Goal: Information Seeking & Learning: Learn about a topic

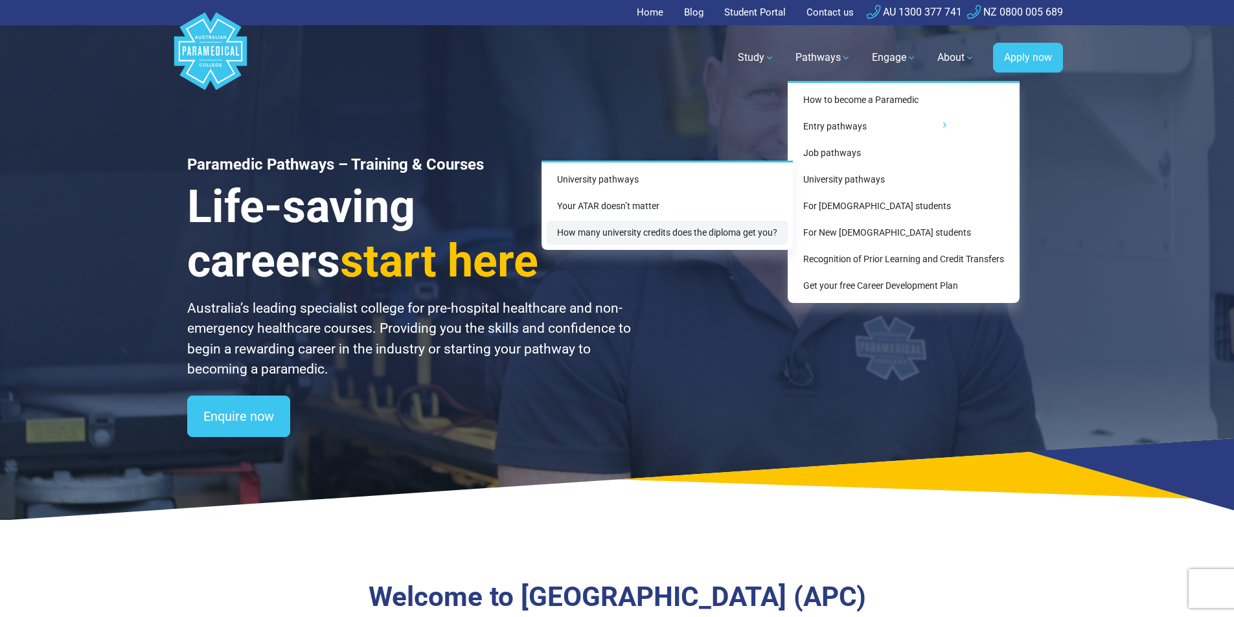
click at [670, 228] on link "How many university credits does the diploma get you?" at bounding box center [667, 233] width 241 height 24
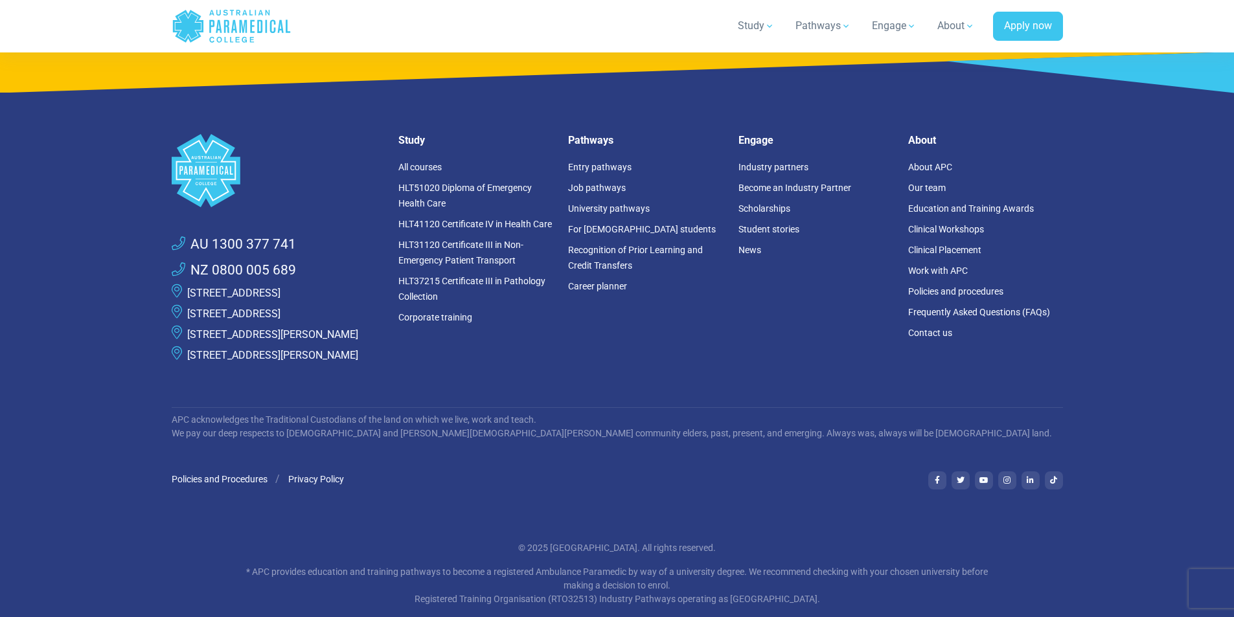
scroll to position [3386, 0]
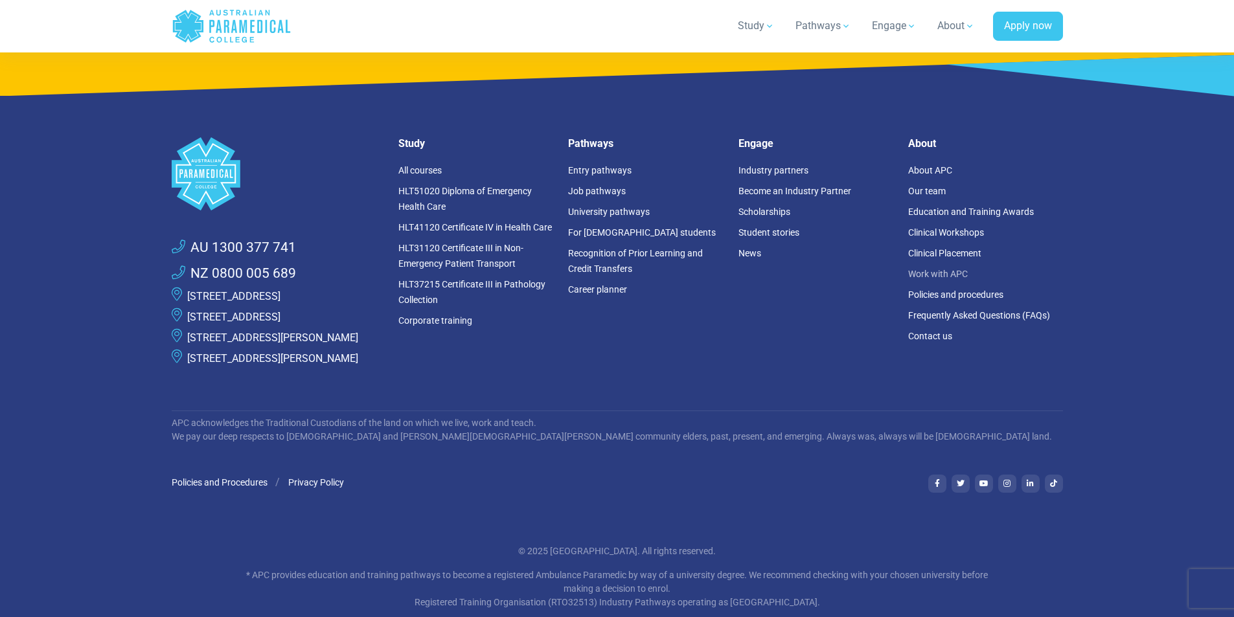
click at [955, 271] on link "Work with APC" at bounding box center [938, 274] width 60 height 10
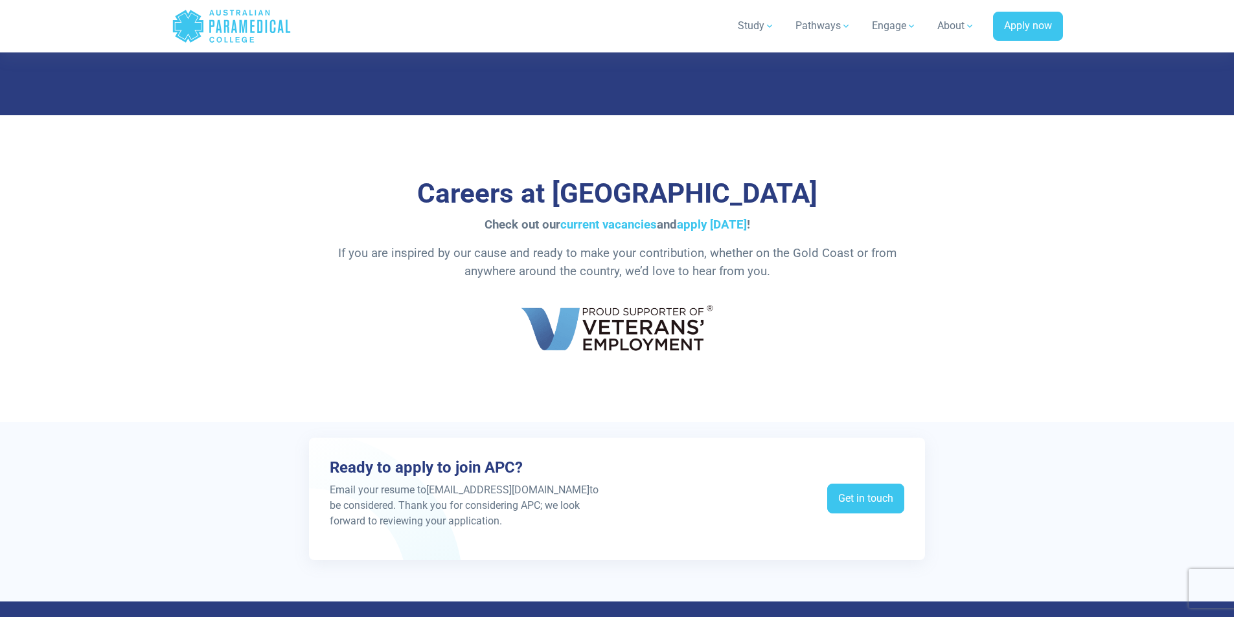
scroll to position [2170, 0]
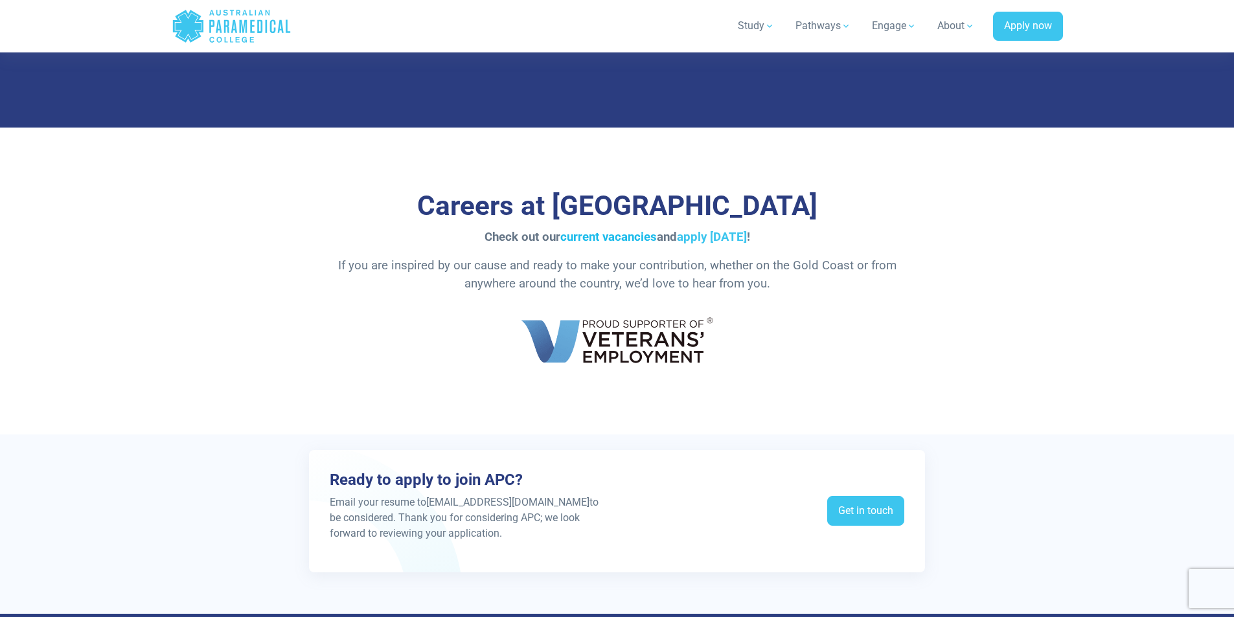
click at [624, 242] on link "current vacancies" at bounding box center [608, 237] width 96 height 14
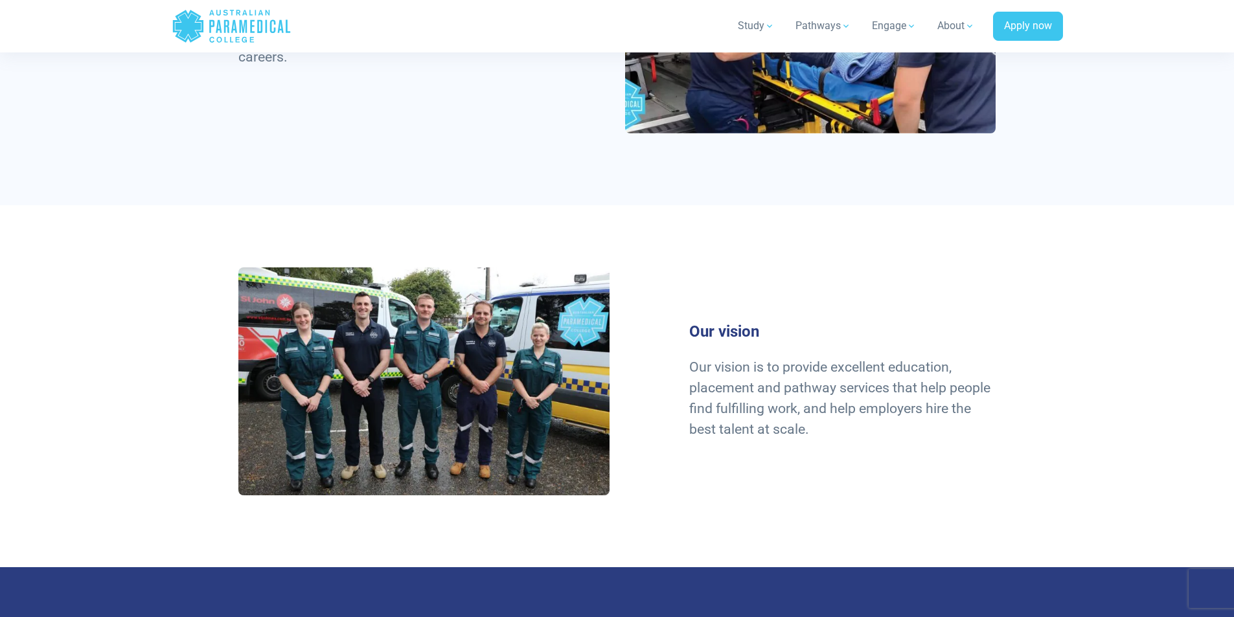
scroll to position [940, 0]
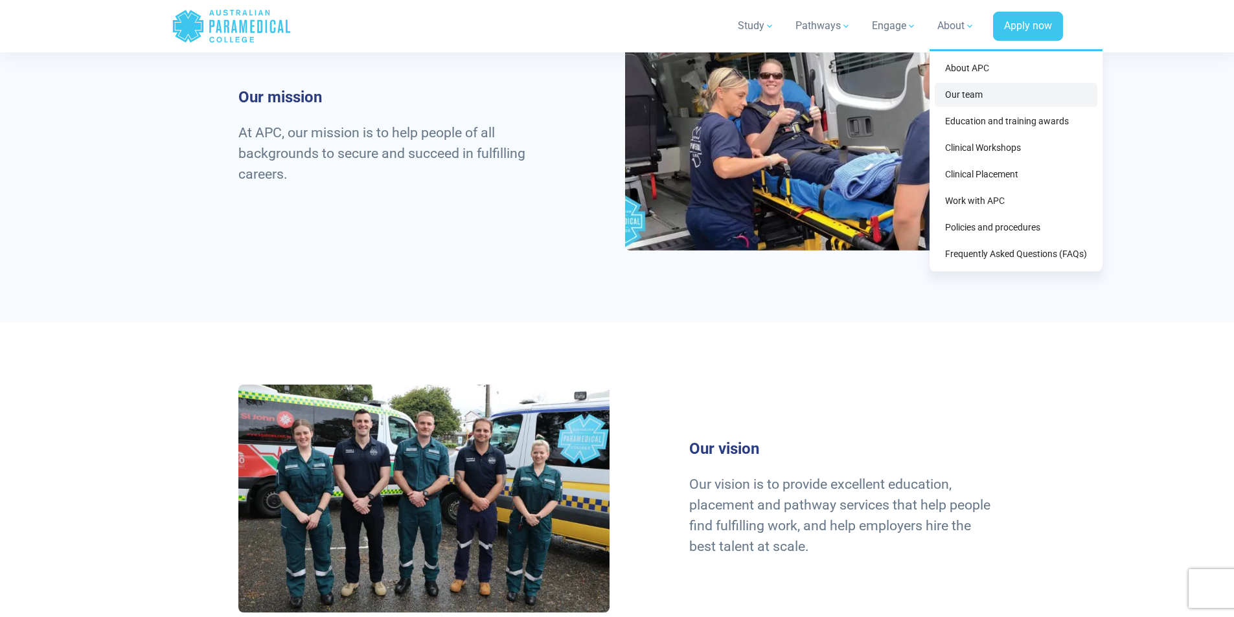
click at [971, 94] on link "Our team" at bounding box center [1016, 95] width 163 height 24
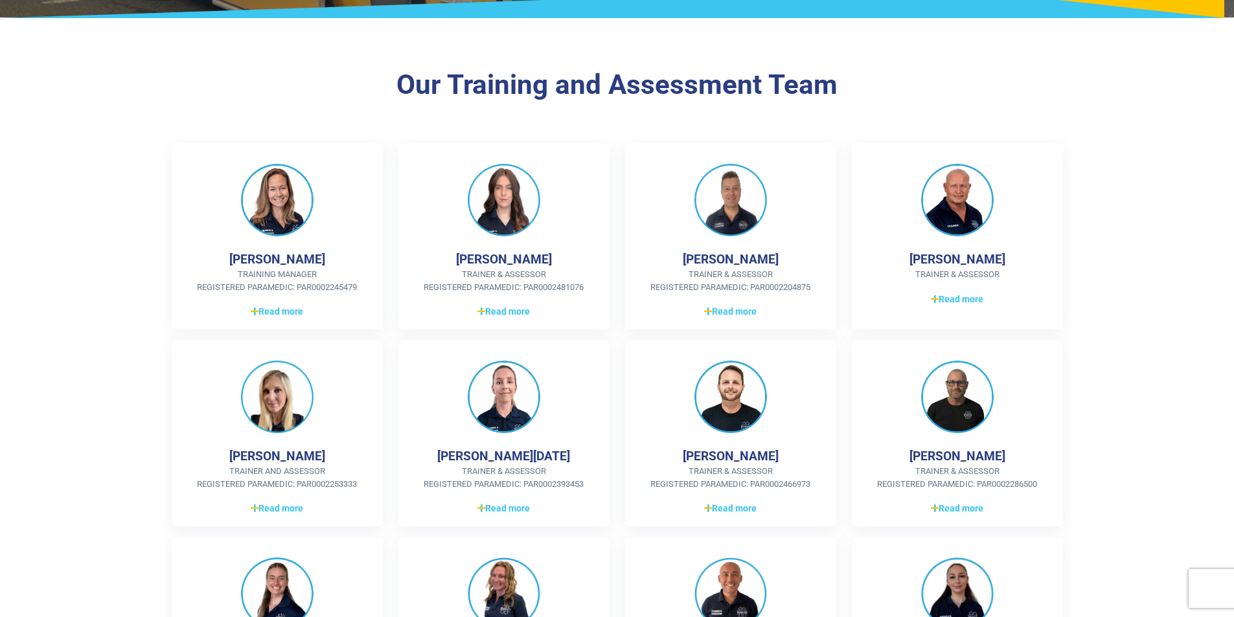
scroll to position [324, 0]
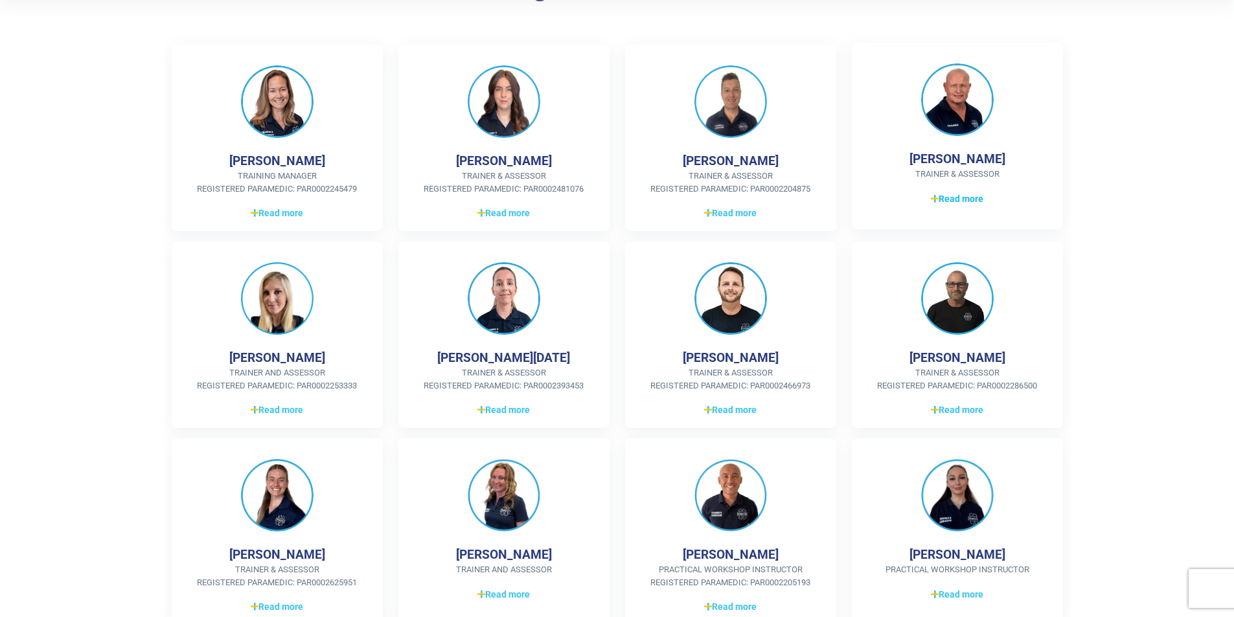
click at [936, 194] on icon at bounding box center [935, 198] width 8 height 9
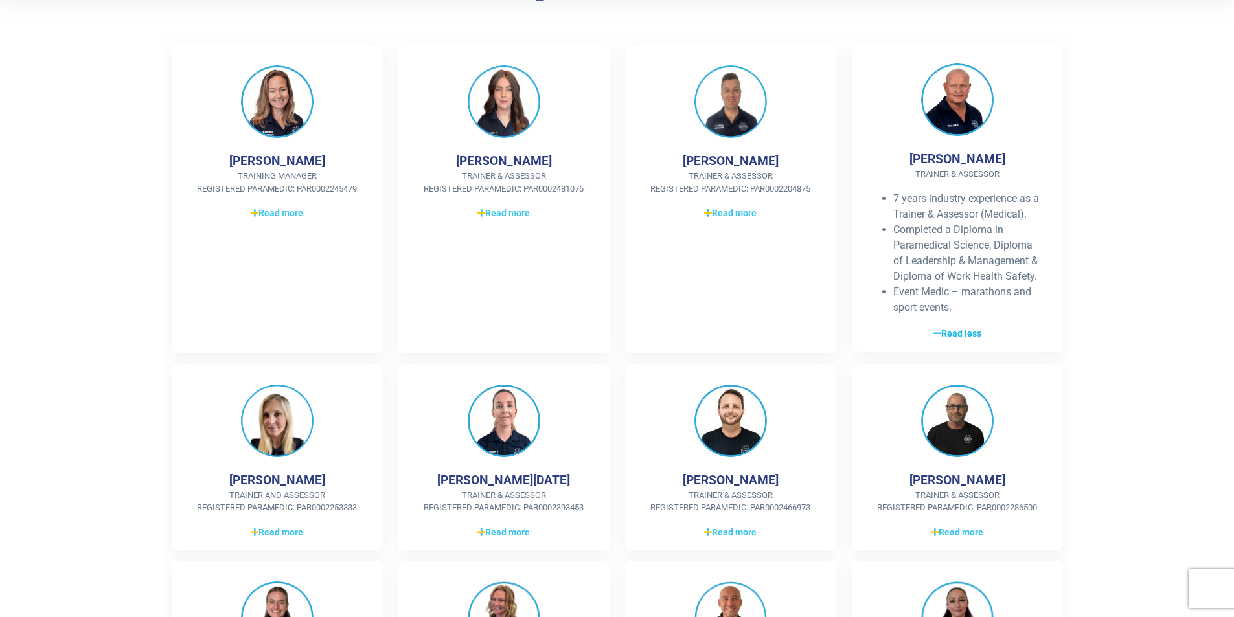
click at [962, 335] on span "Read less" at bounding box center [957, 334] width 48 height 14
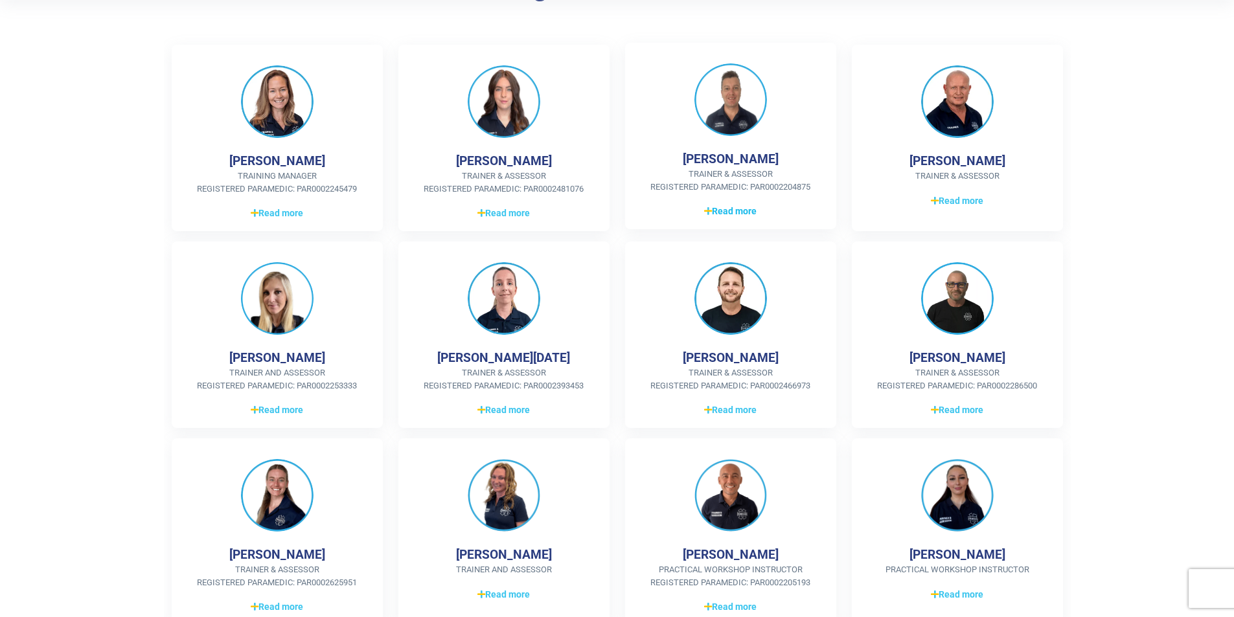
click at [731, 210] on span "Read more" at bounding box center [730, 212] width 52 height 14
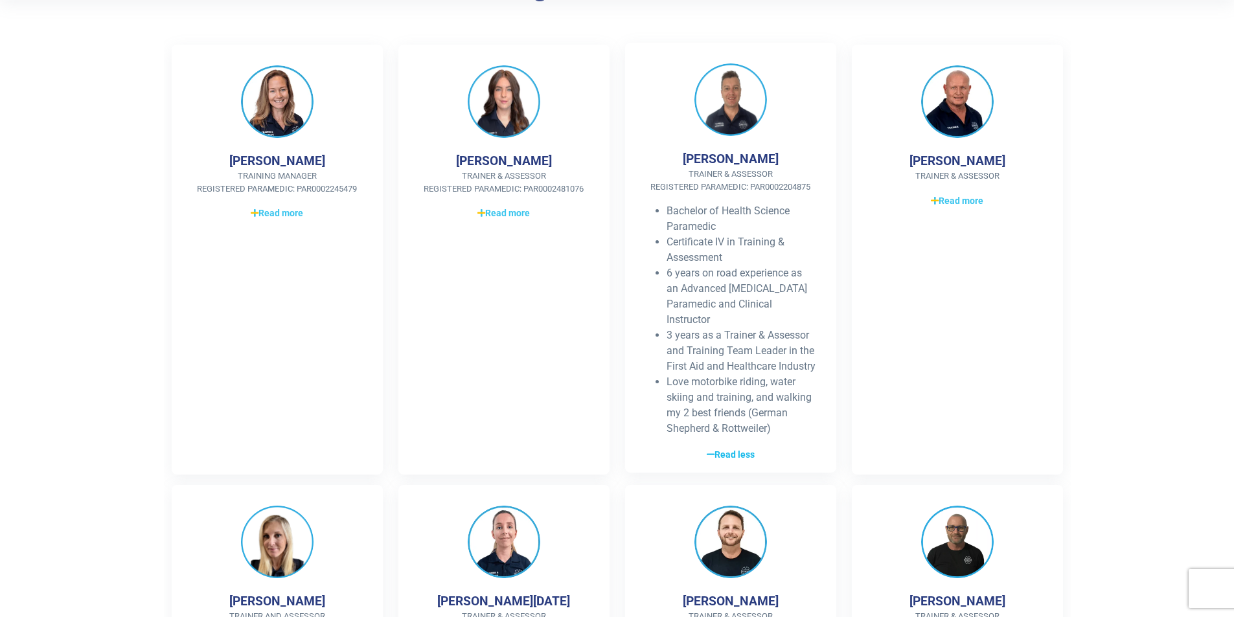
click at [727, 462] on span "Read less" at bounding box center [731, 455] width 48 height 14
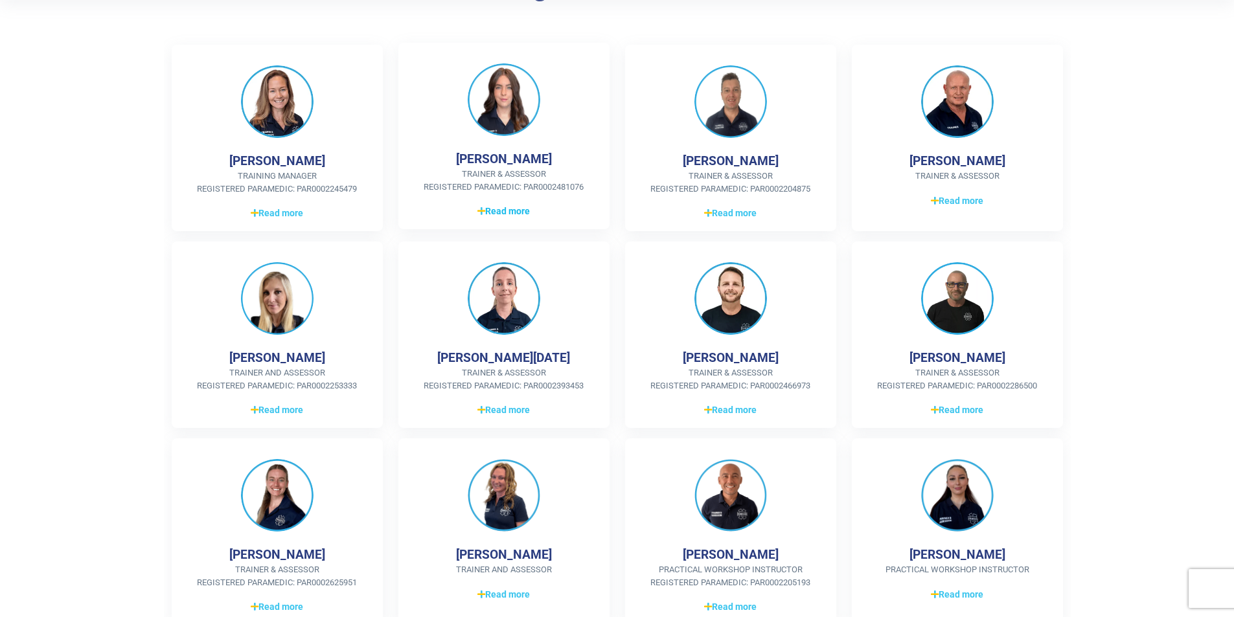
click at [503, 212] on span "Read more" at bounding box center [503, 212] width 52 height 14
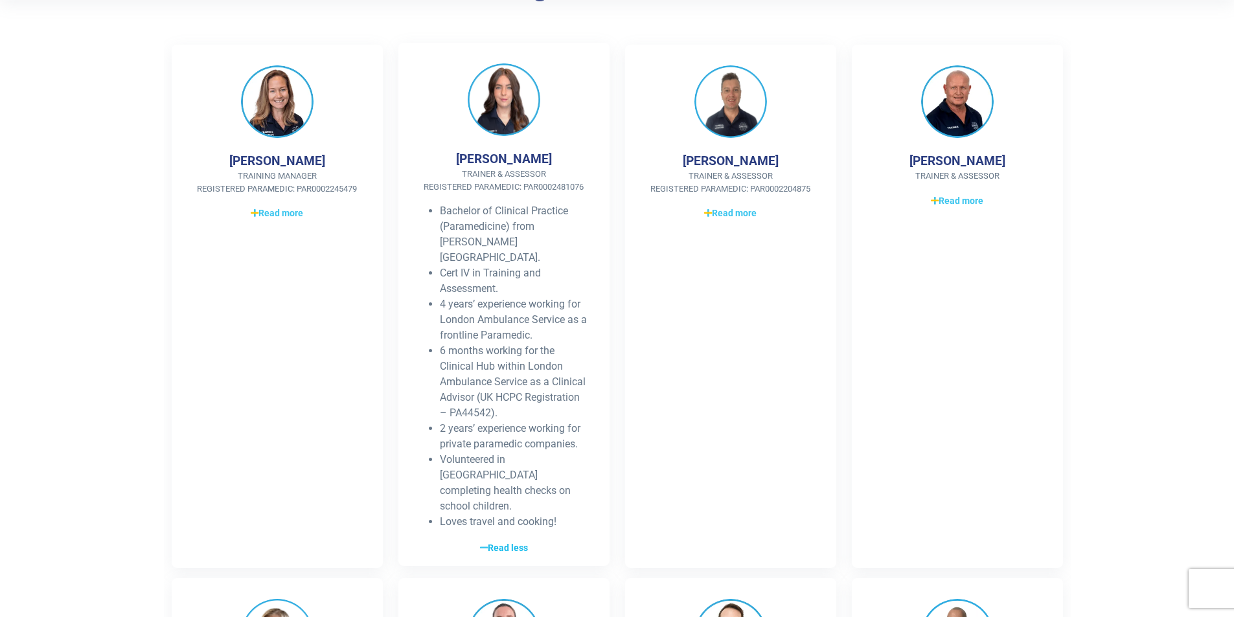
click at [499, 541] on span "Read less" at bounding box center [504, 548] width 48 height 14
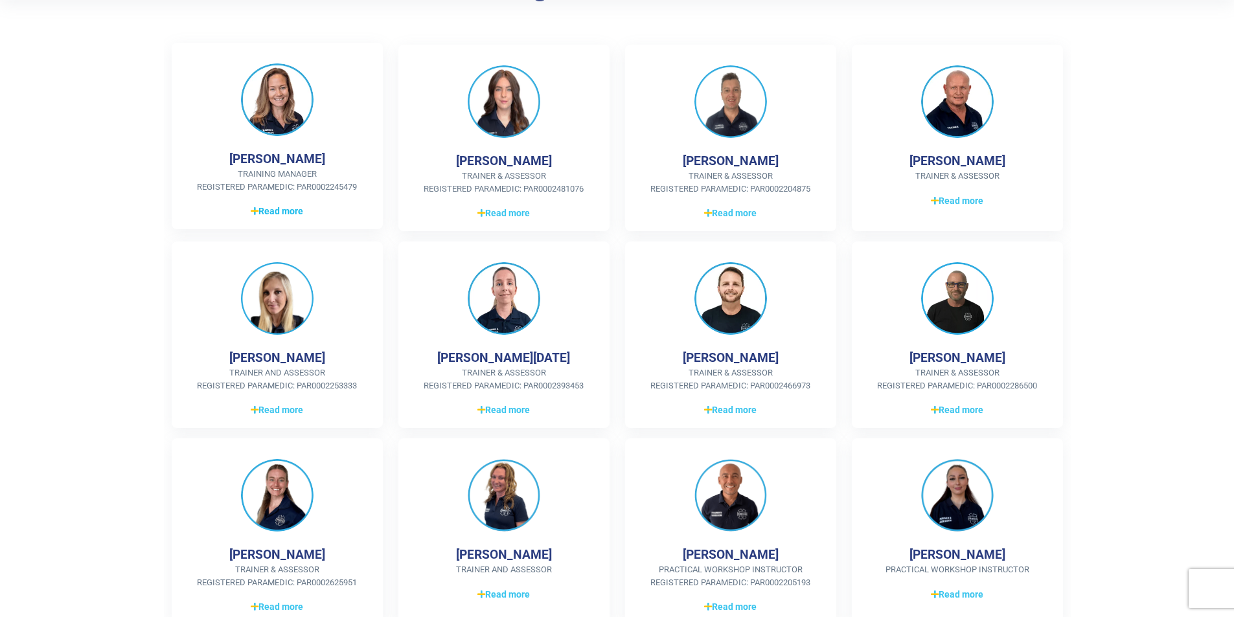
click at [264, 212] on span "Read more" at bounding box center [277, 212] width 52 height 14
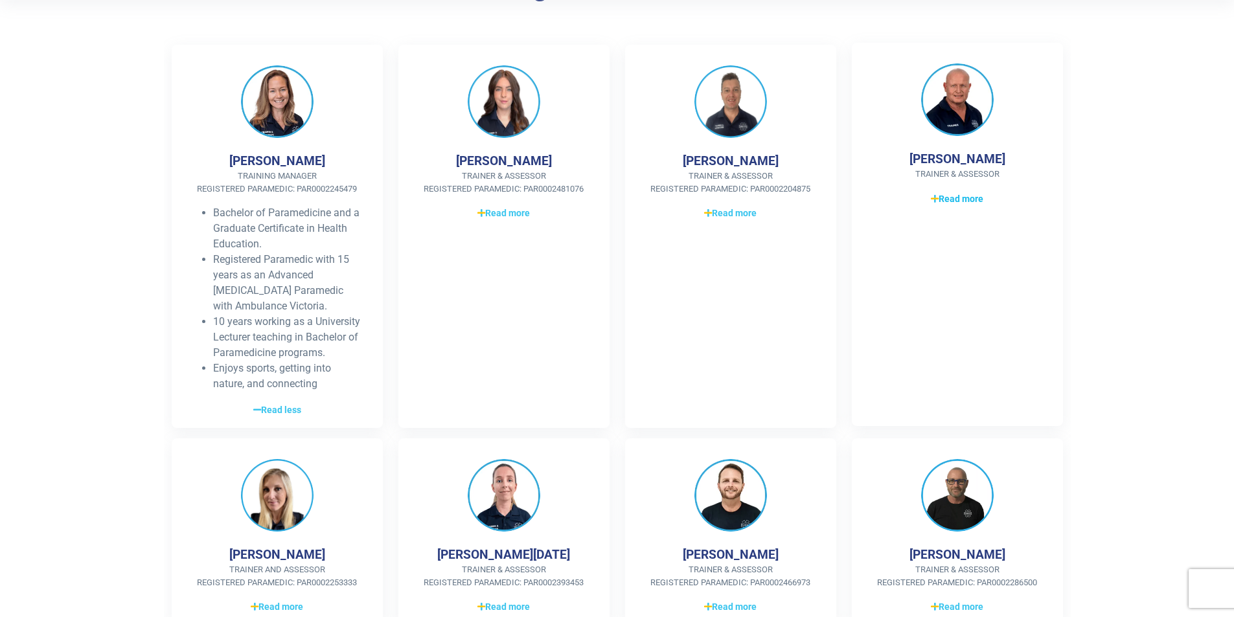
click at [966, 199] on span "Read more" at bounding box center [957, 199] width 52 height 14
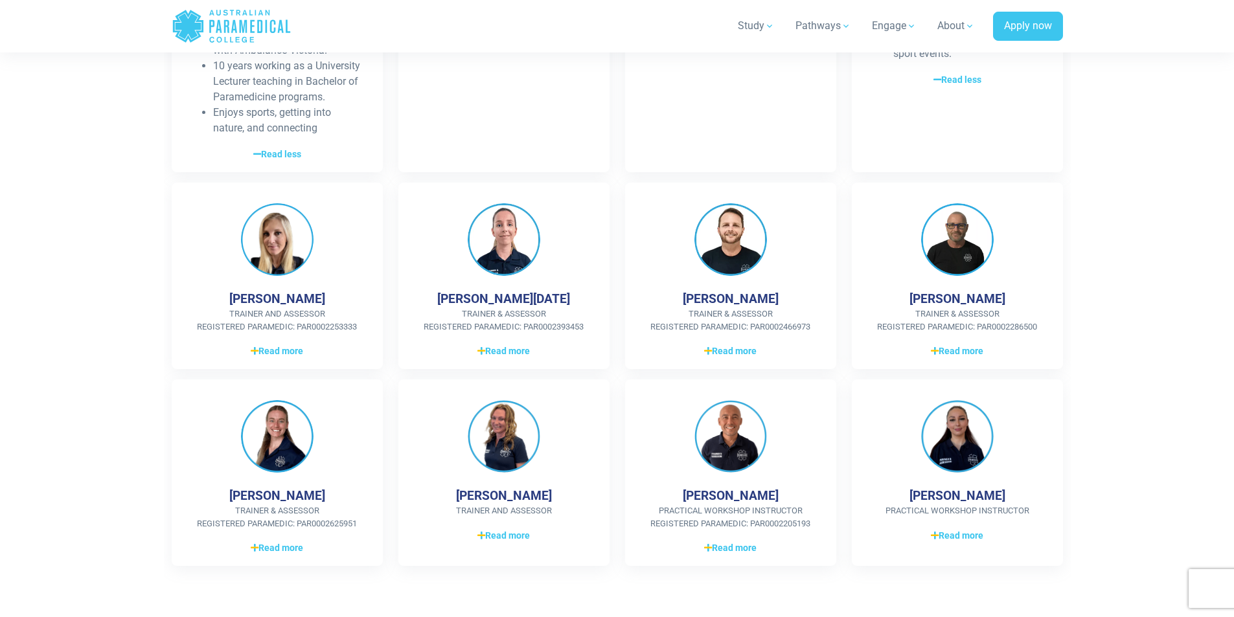
scroll to position [583, 0]
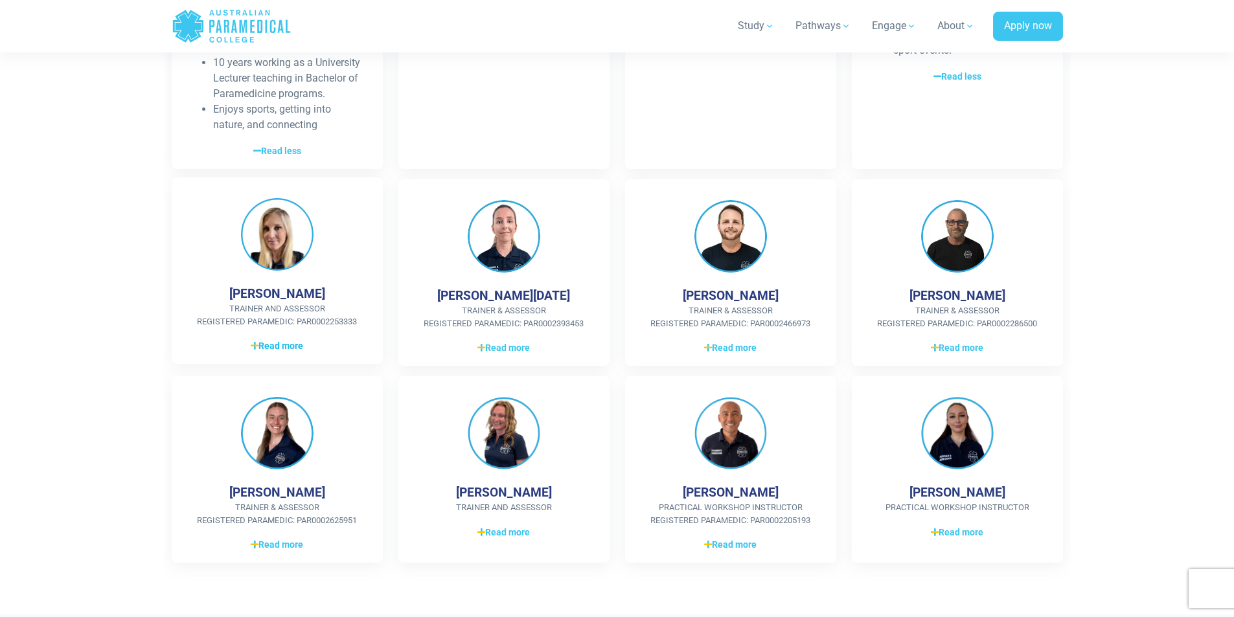
click at [281, 348] on span "Read more" at bounding box center [277, 346] width 52 height 14
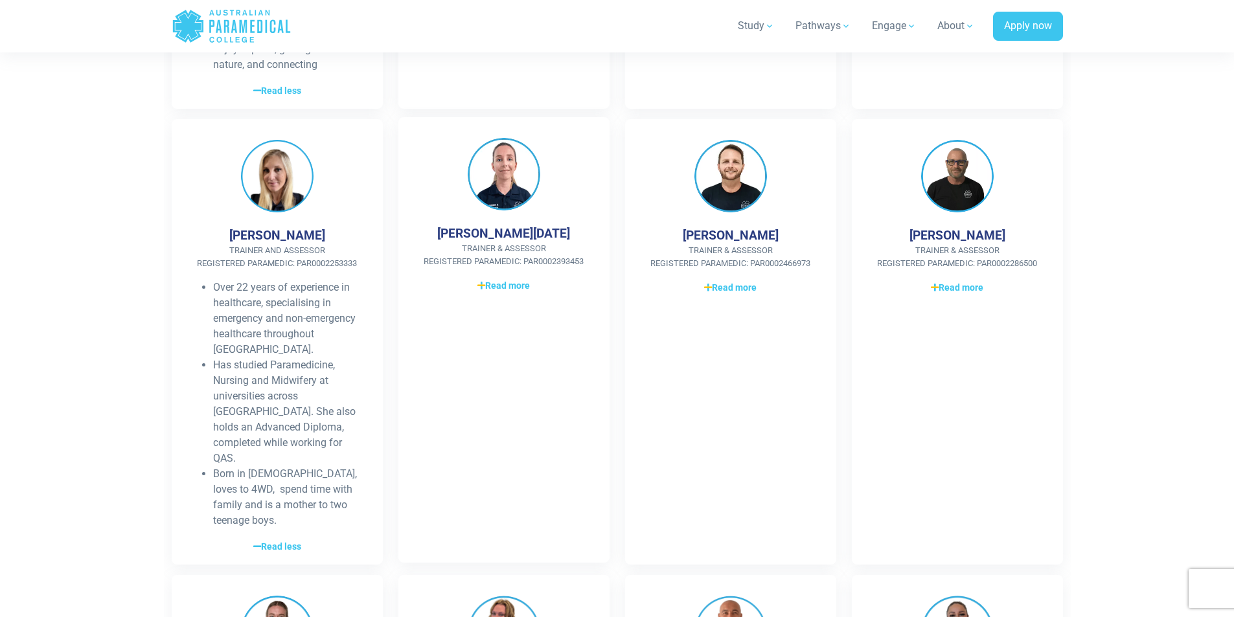
scroll to position [648, 0]
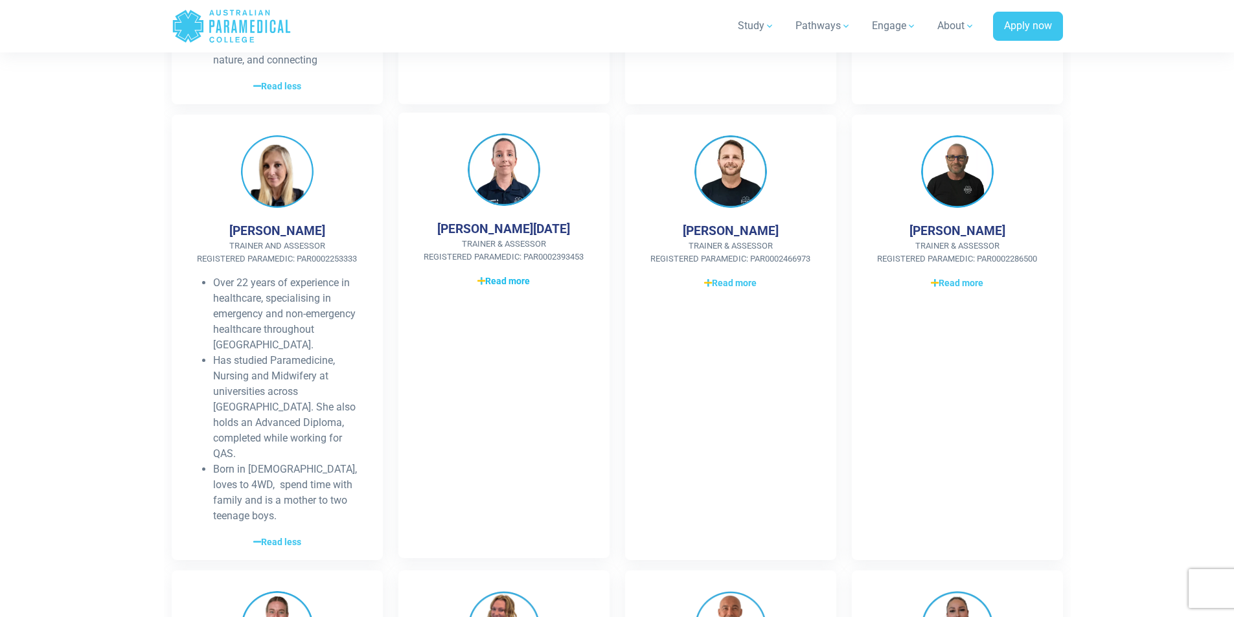
click at [503, 279] on span "Read more" at bounding box center [503, 282] width 52 height 14
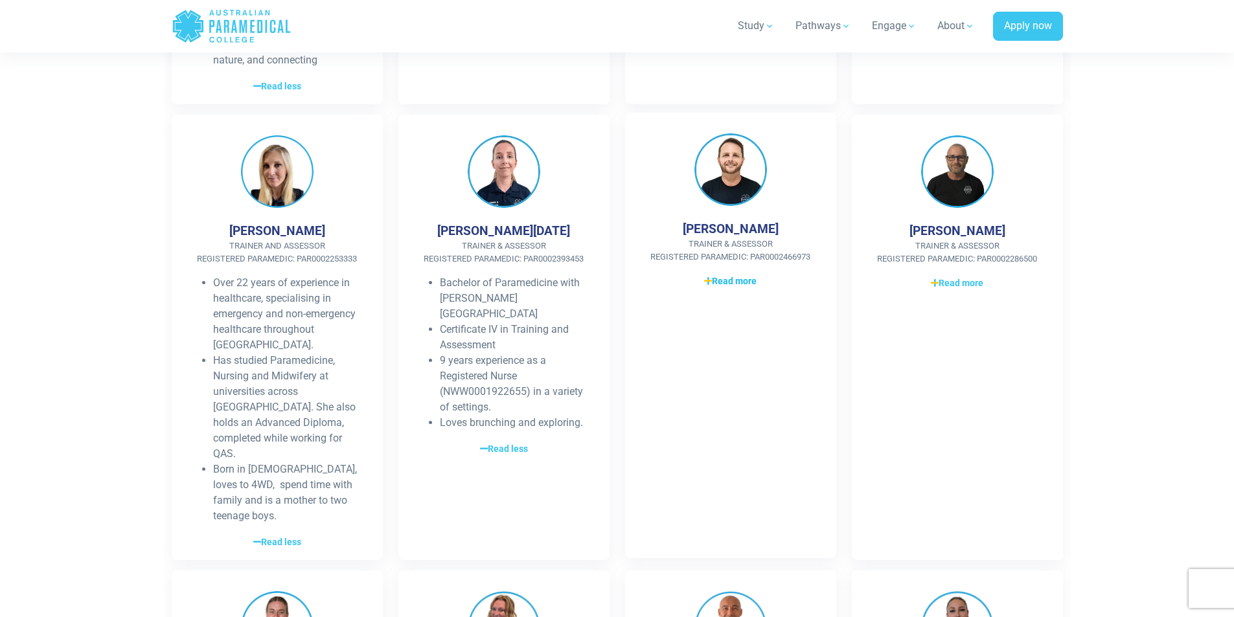
click at [728, 283] on span "Read more" at bounding box center [730, 282] width 52 height 14
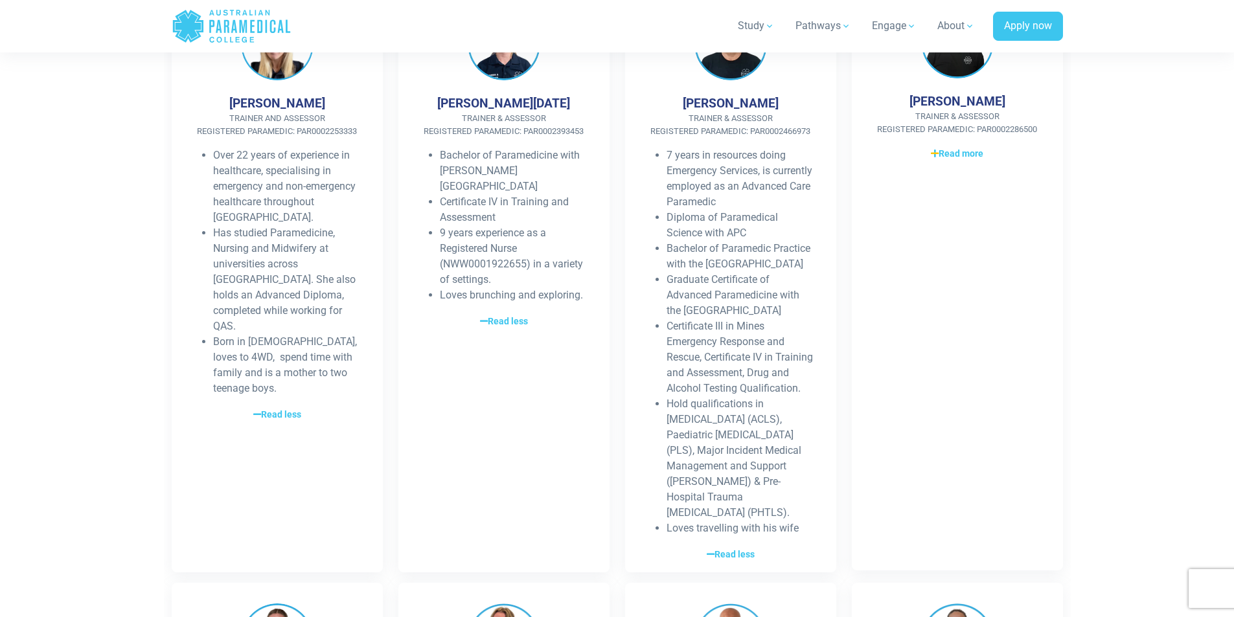
scroll to position [777, 0]
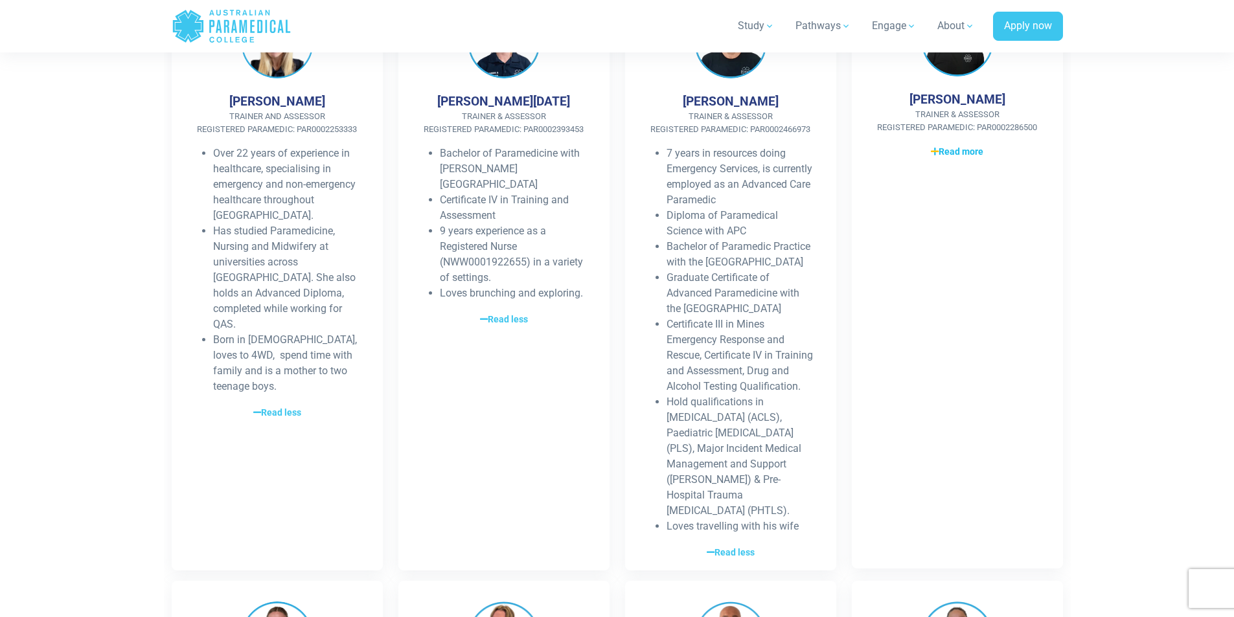
click at [960, 150] on span "Read more" at bounding box center [957, 152] width 52 height 14
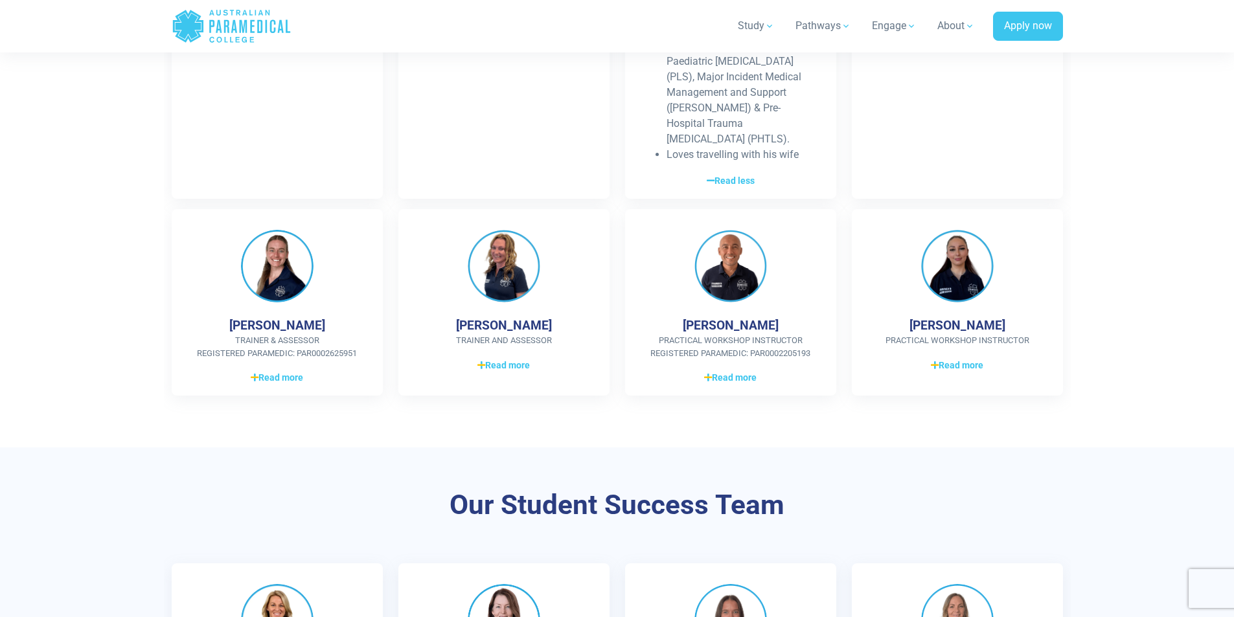
scroll to position [1166, 0]
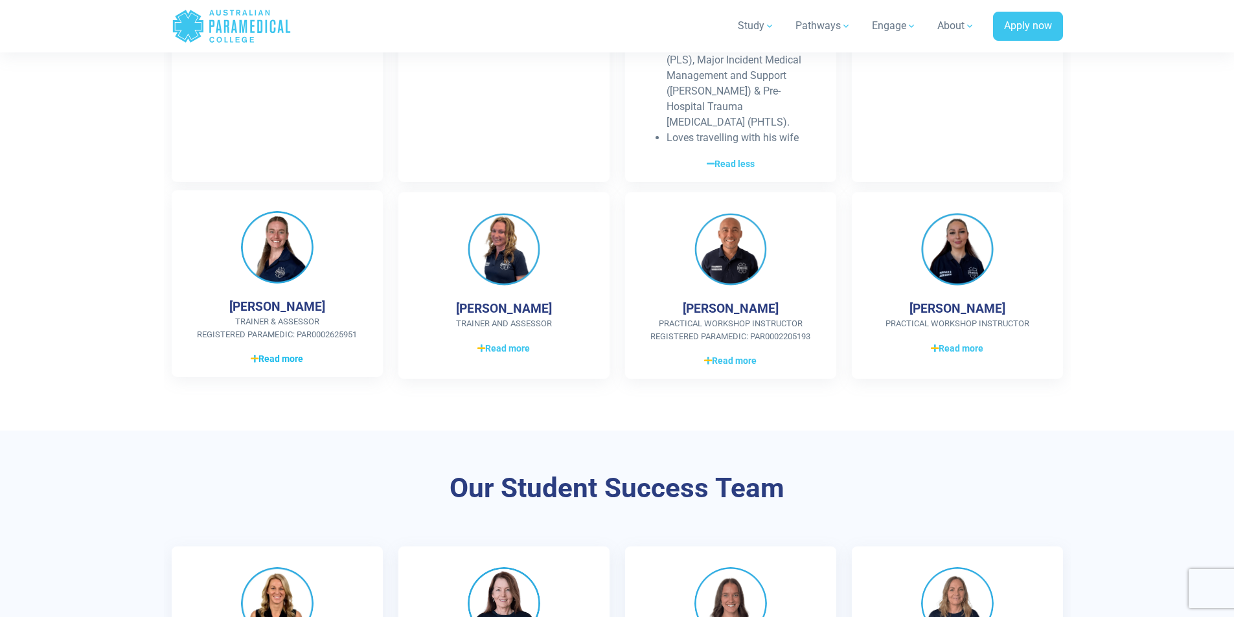
click at [282, 352] on span "Read more" at bounding box center [277, 359] width 52 height 14
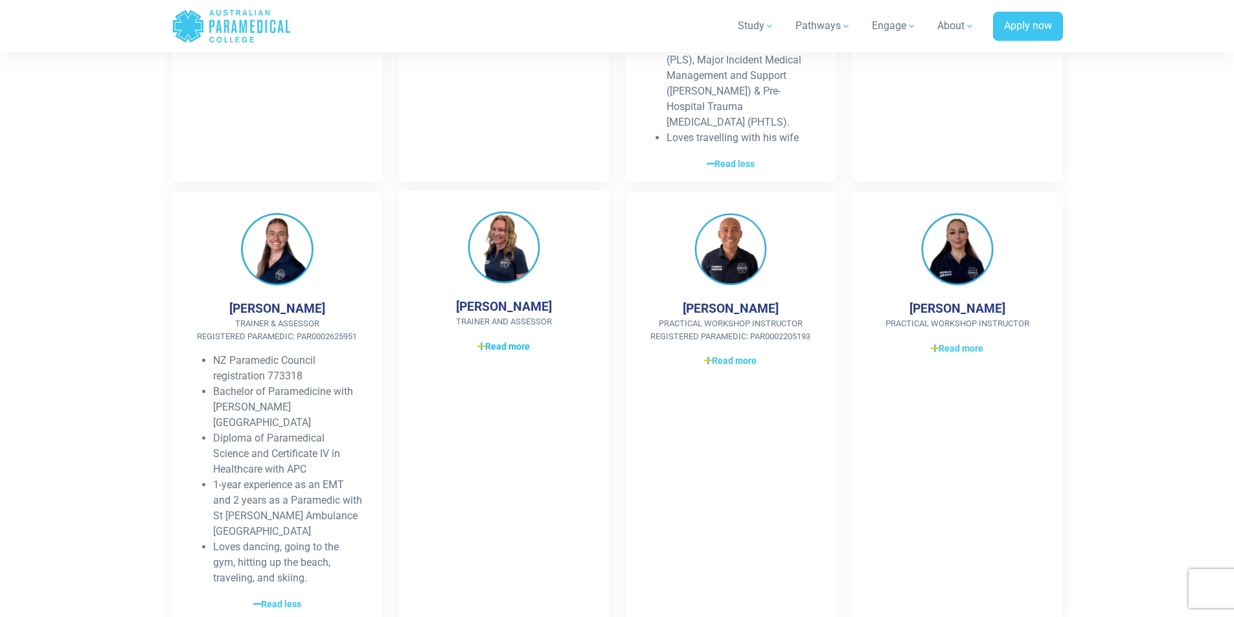
click at [501, 340] on span "Read more" at bounding box center [503, 347] width 52 height 14
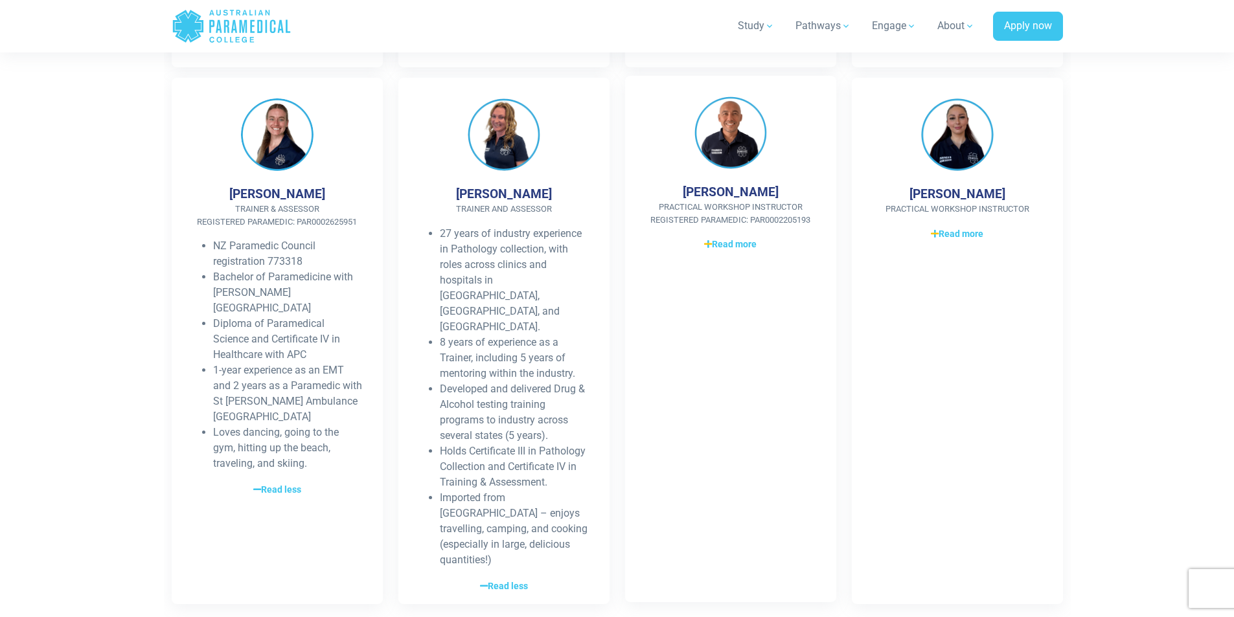
scroll to position [1295, 0]
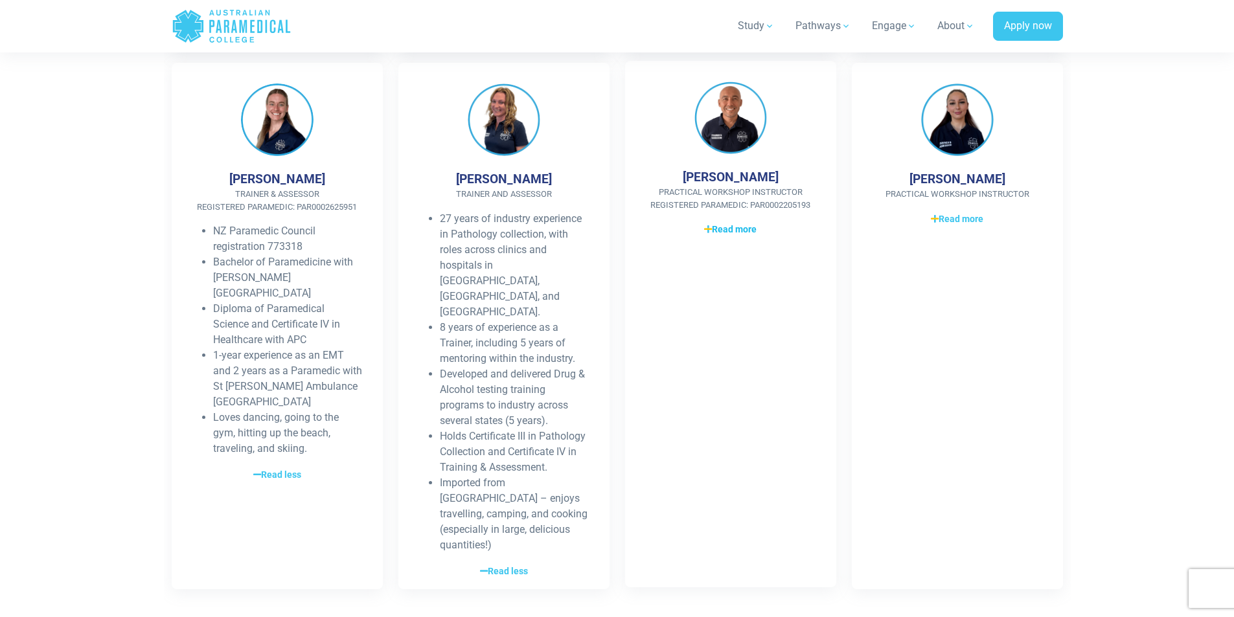
click at [725, 223] on span "Read more" at bounding box center [730, 230] width 52 height 14
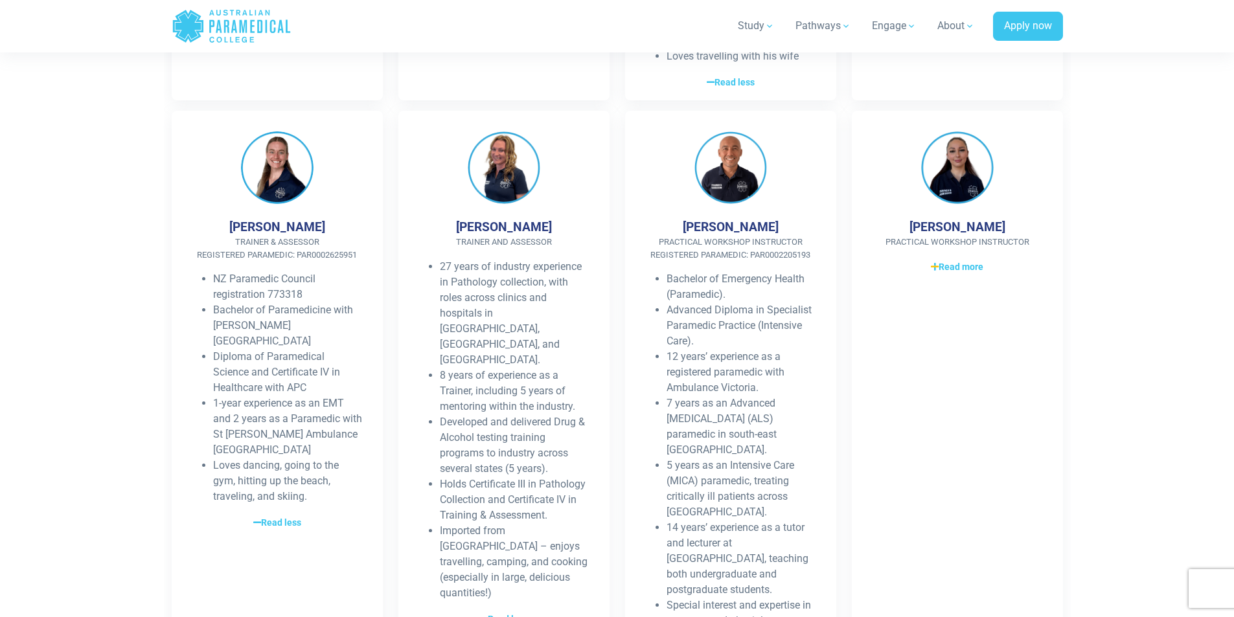
scroll to position [1166, 0]
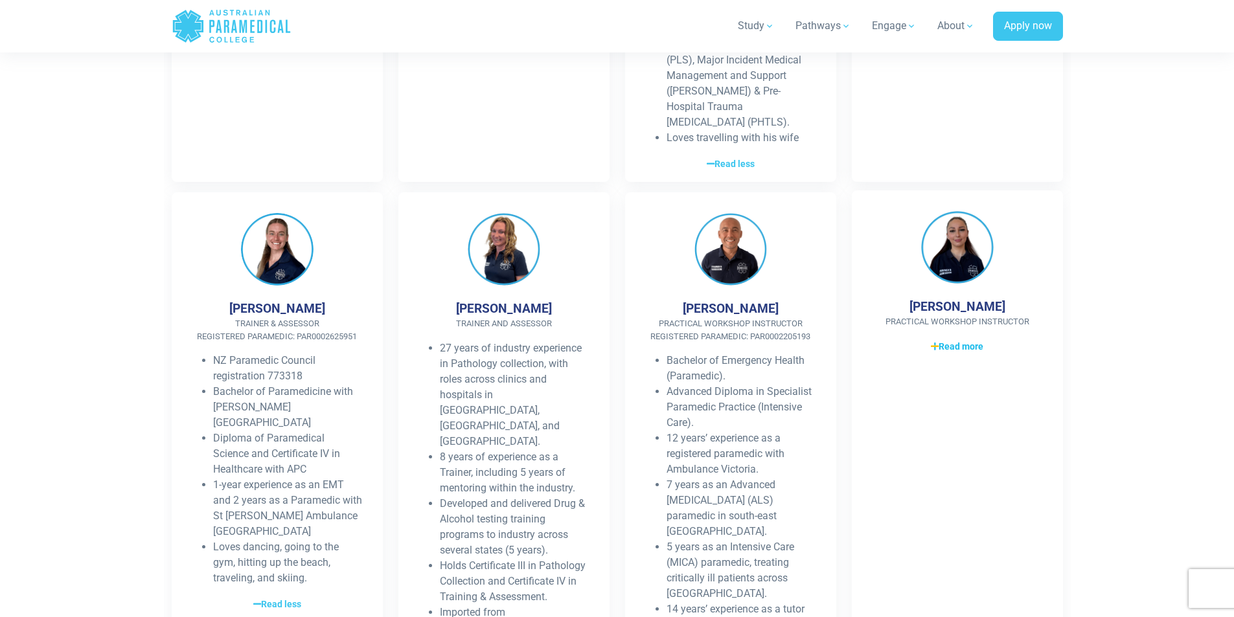
click at [970, 340] on span "Read more" at bounding box center [957, 347] width 52 height 14
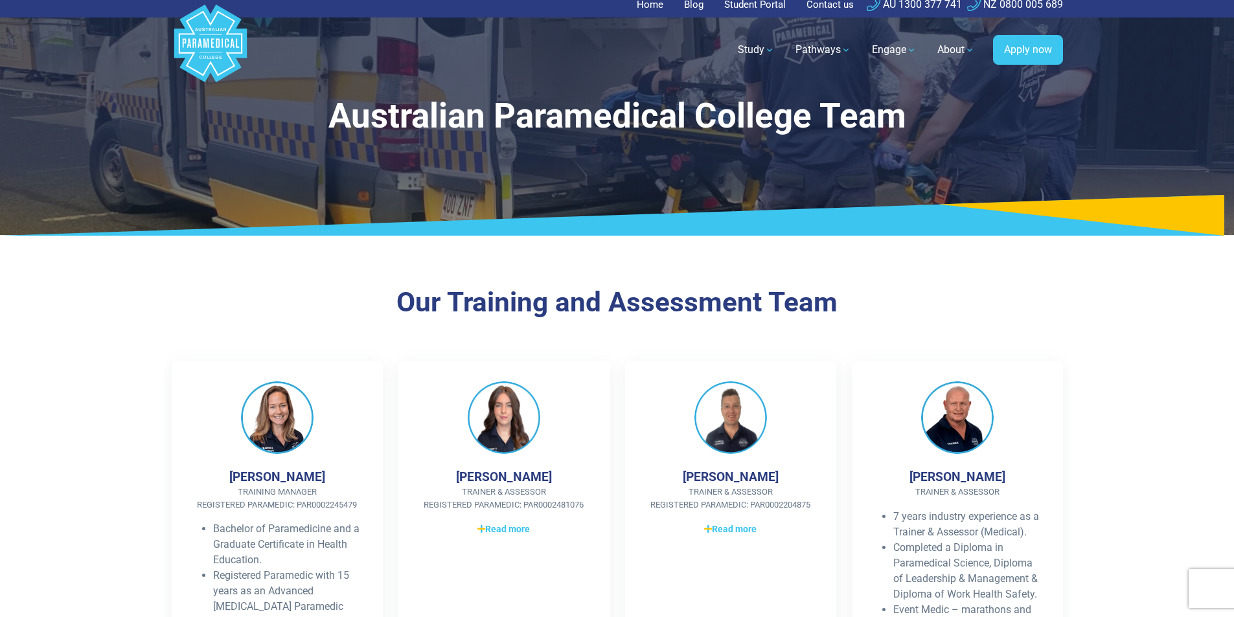
scroll to position [0, 0]
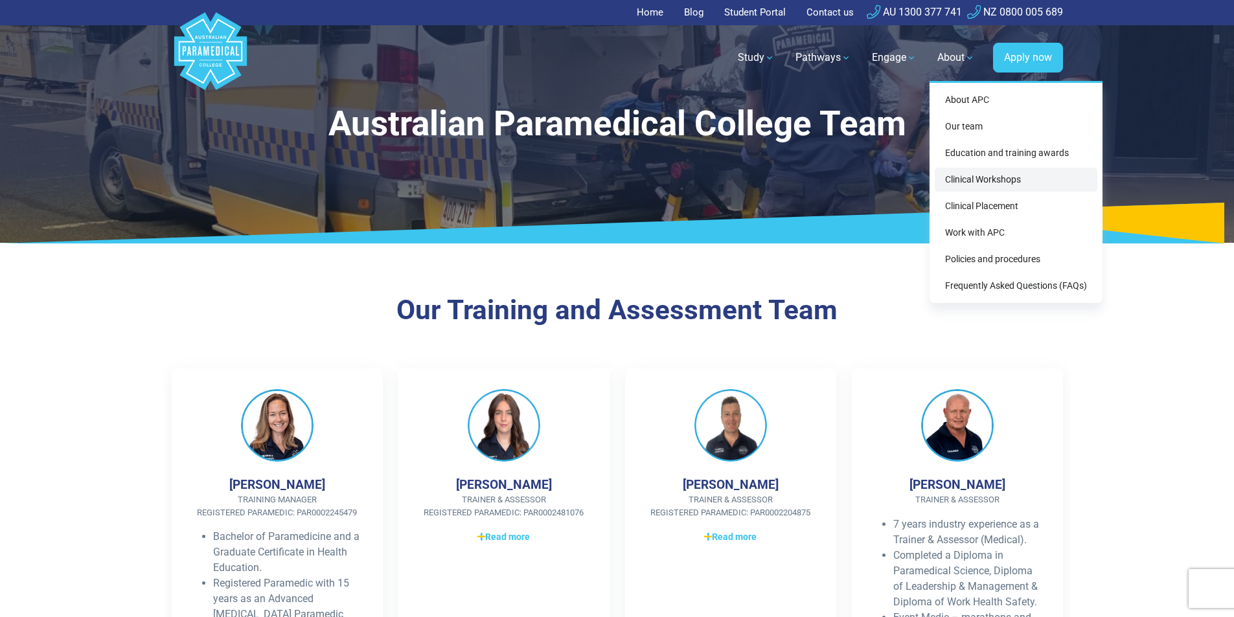
click at [986, 179] on link "Clinical Workshops" at bounding box center [1016, 180] width 163 height 24
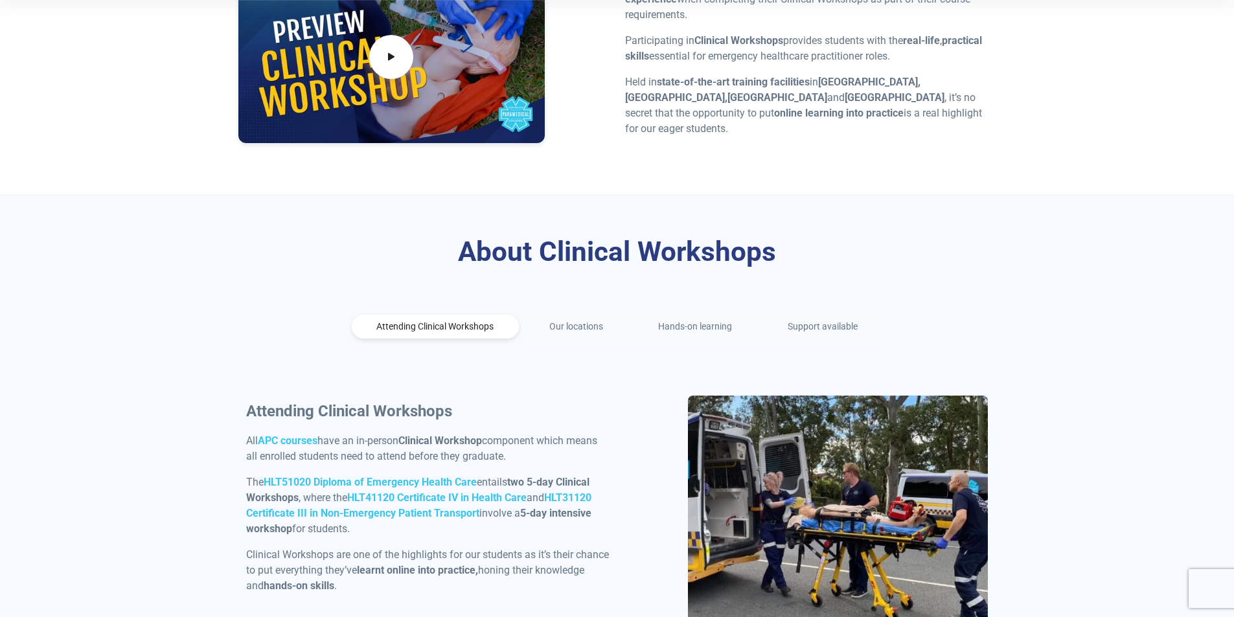
scroll to position [453, 0]
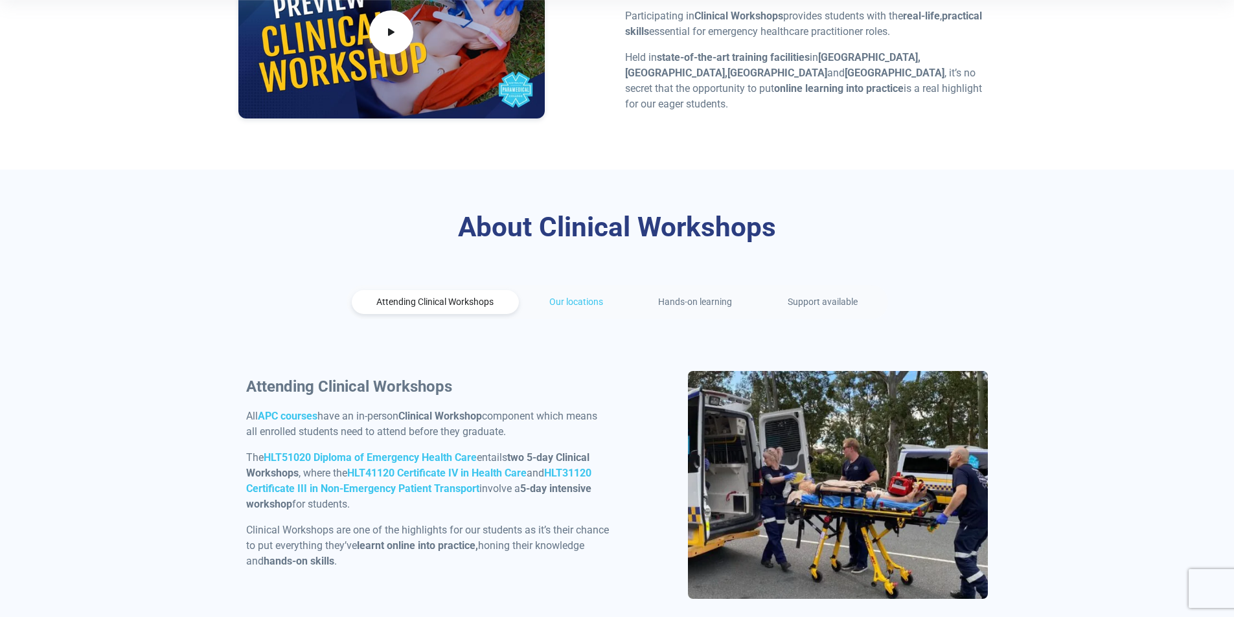
click at [574, 301] on link "Our locations" at bounding box center [576, 302] width 104 height 24
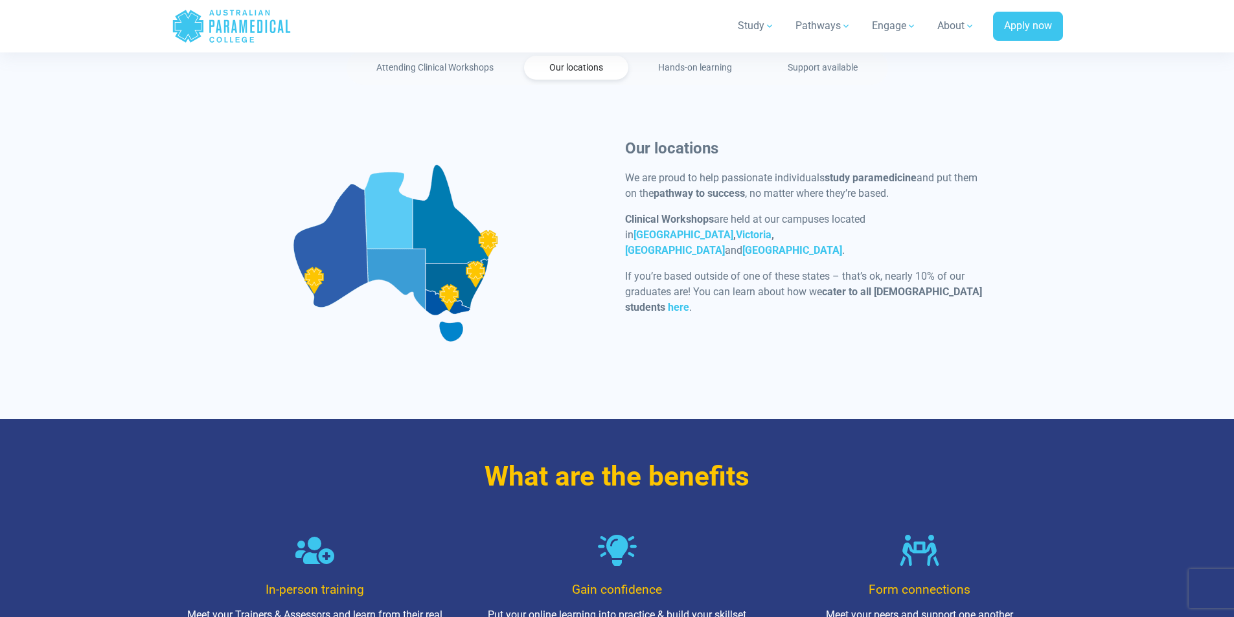
scroll to position [777, 0]
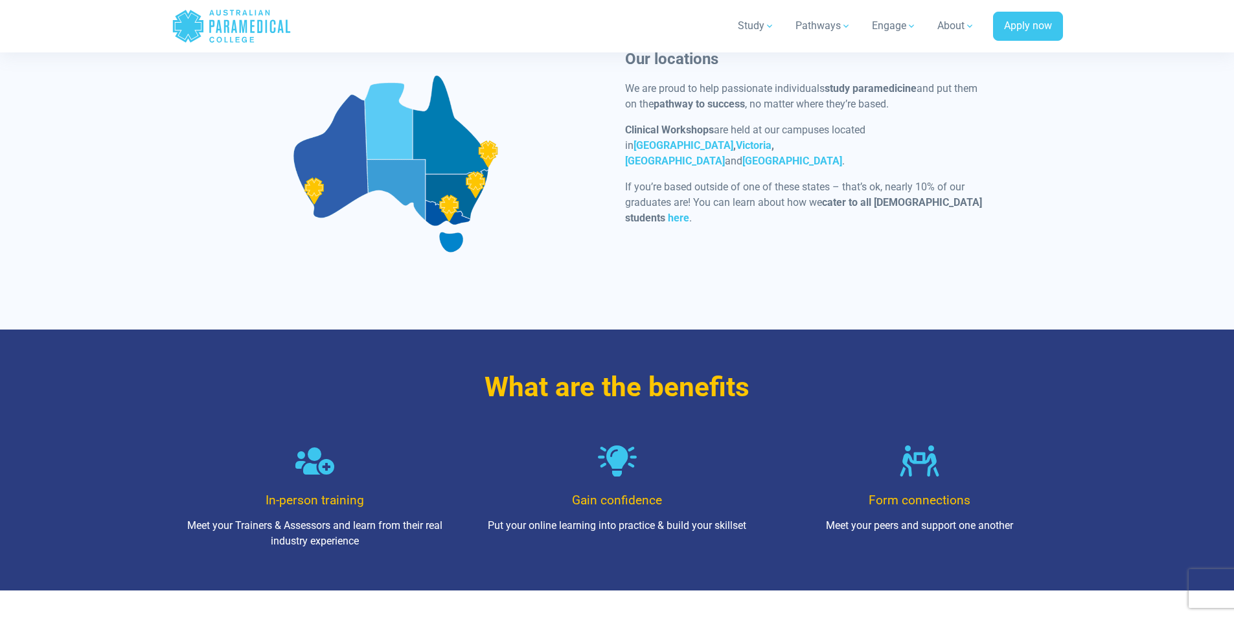
click at [448, 211] on div at bounding box center [396, 163] width 300 height 228
click at [441, 218] on div at bounding box center [396, 163] width 300 height 228
click at [462, 211] on div at bounding box center [396, 163] width 300 height 228
click at [736, 152] on link "Victoria" at bounding box center [754, 145] width 36 height 12
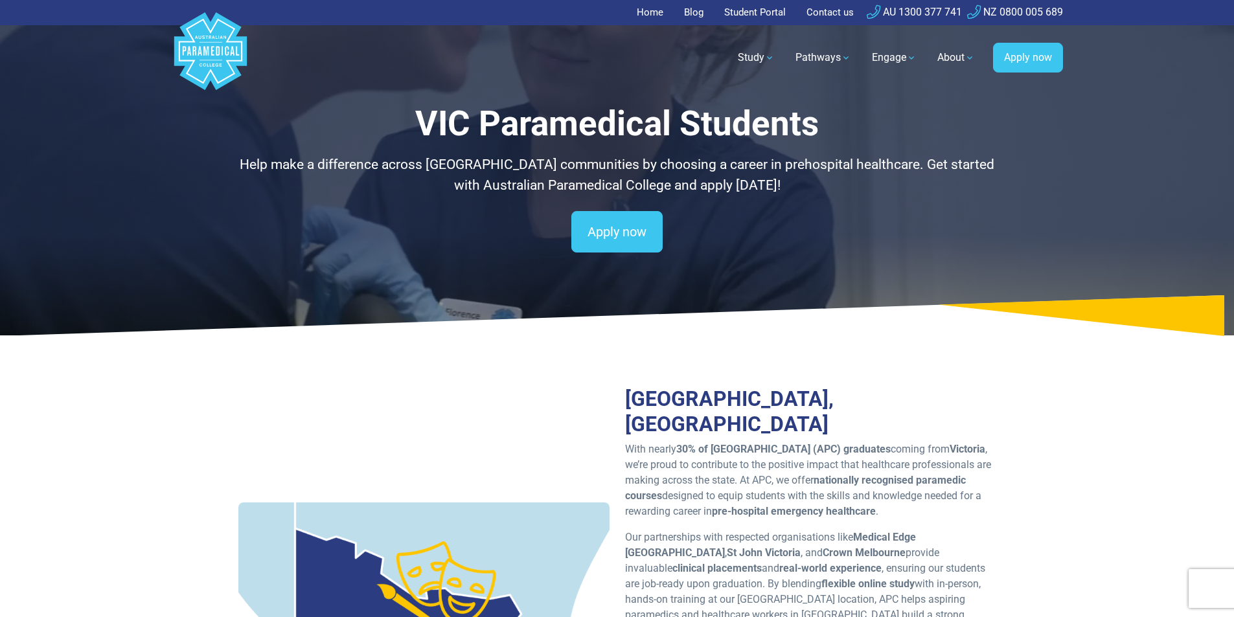
click at [833, 8] on link "Contact us" at bounding box center [830, 12] width 63 height 25
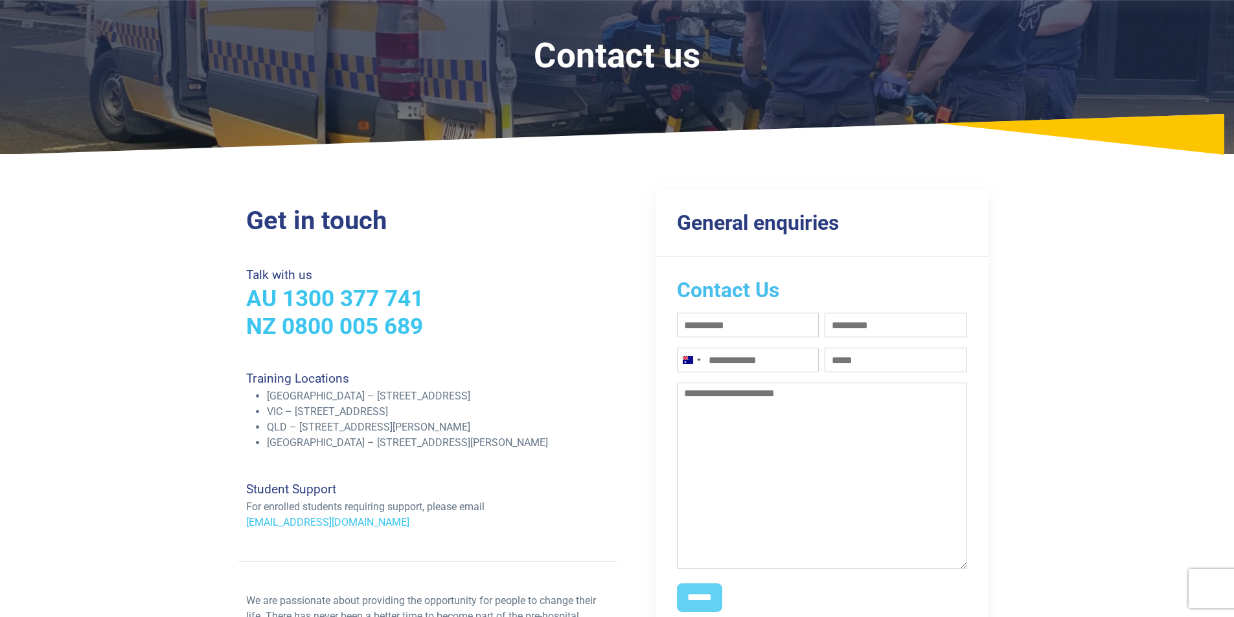
scroll to position [130, 0]
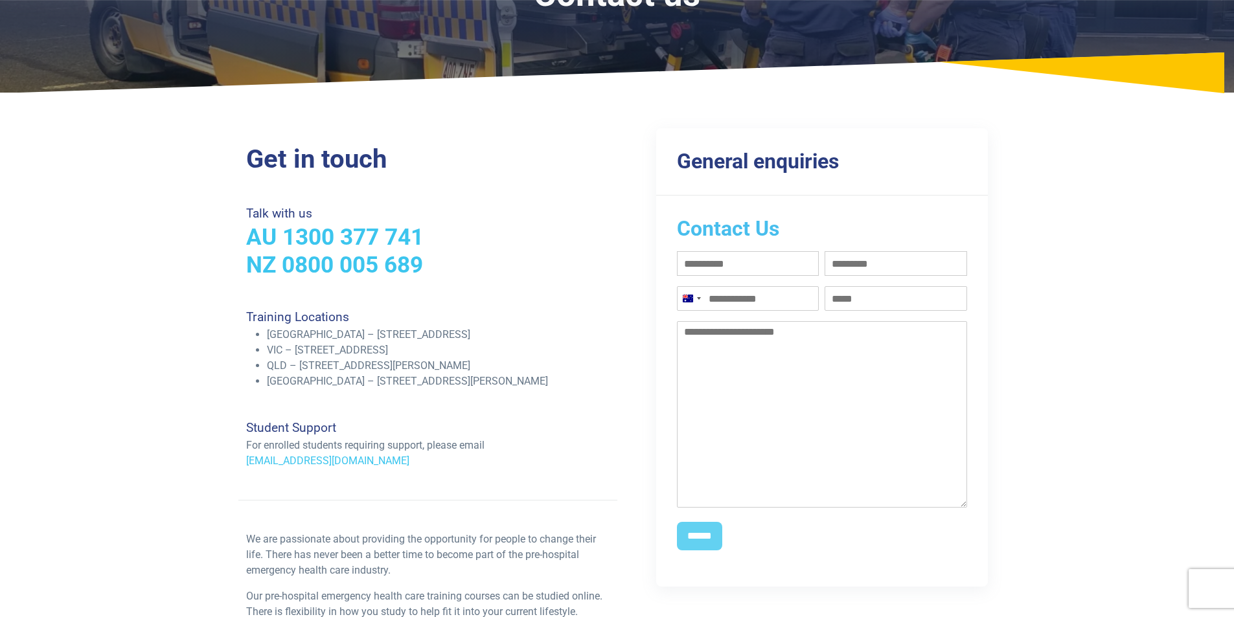
drag, startPoint x: 295, startPoint y: 348, endPoint x: 587, endPoint y: 345, distance: 292.7
click at [587, 345] on li "VIC – [STREET_ADDRESS]" at bounding box center [438, 351] width 343 height 16
copy li "[STREET_ADDRESS]"
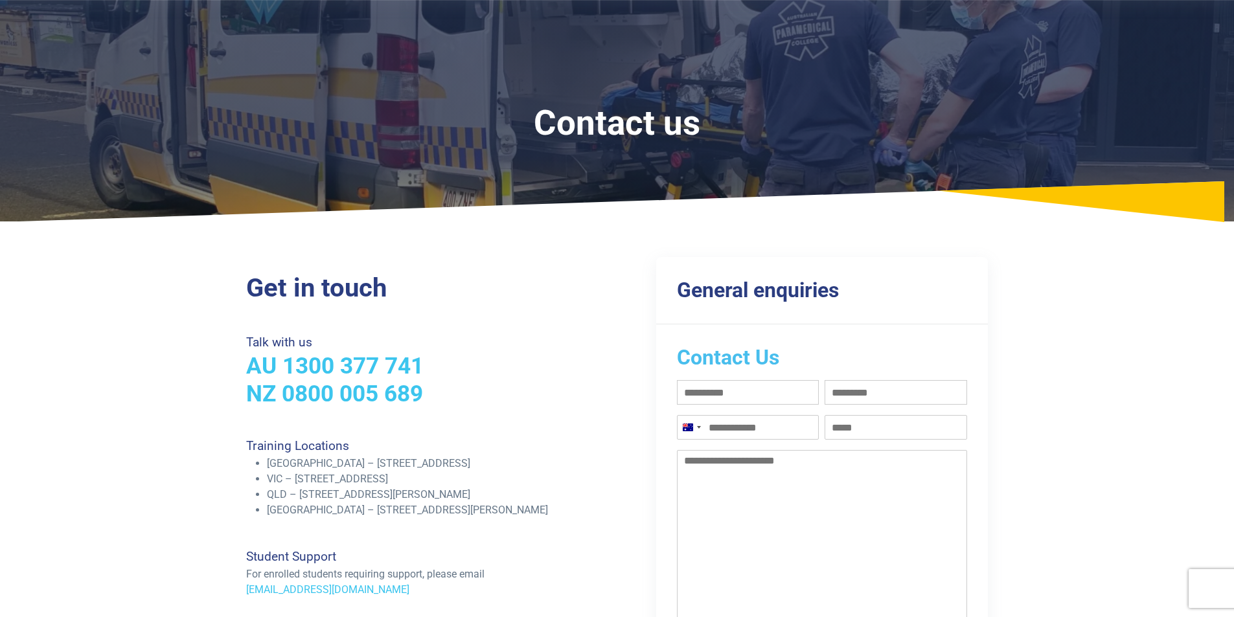
scroll to position [0, 0]
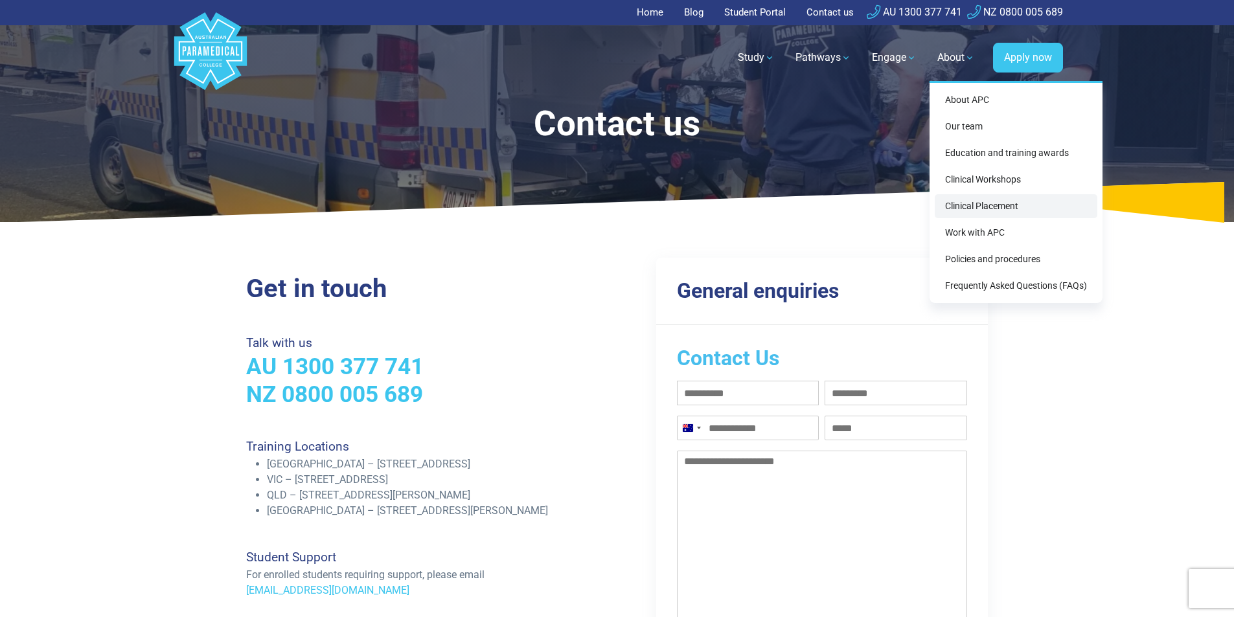
click at [993, 202] on link "Clinical Placement" at bounding box center [1016, 206] width 163 height 24
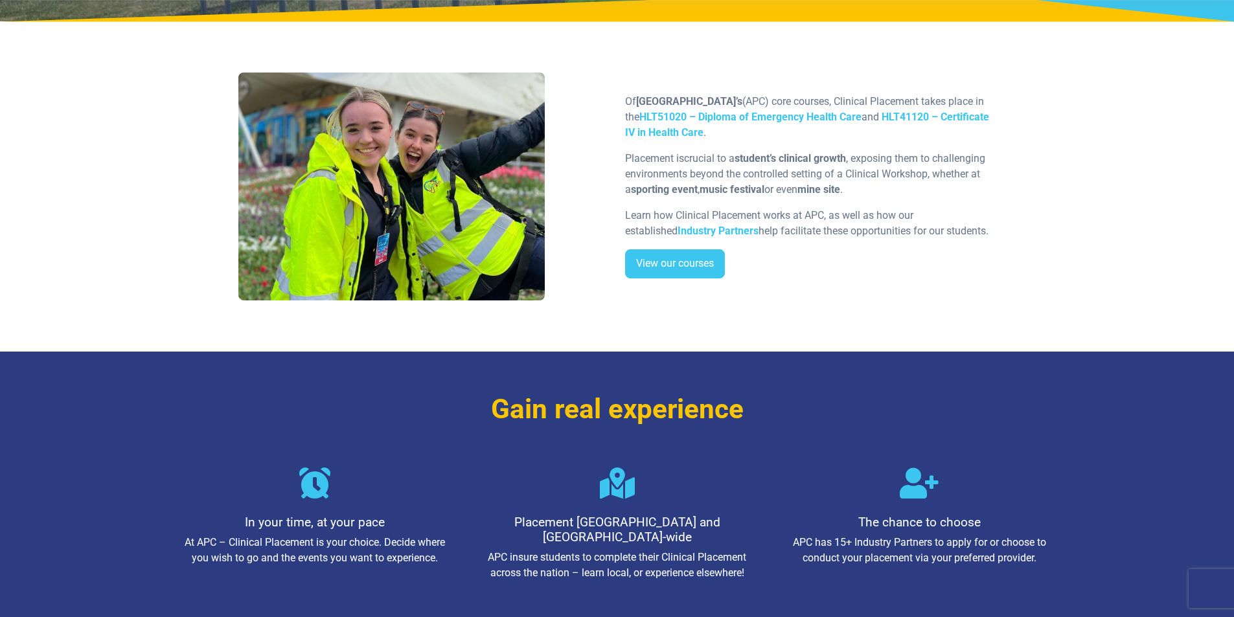
scroll to position [194, 0]
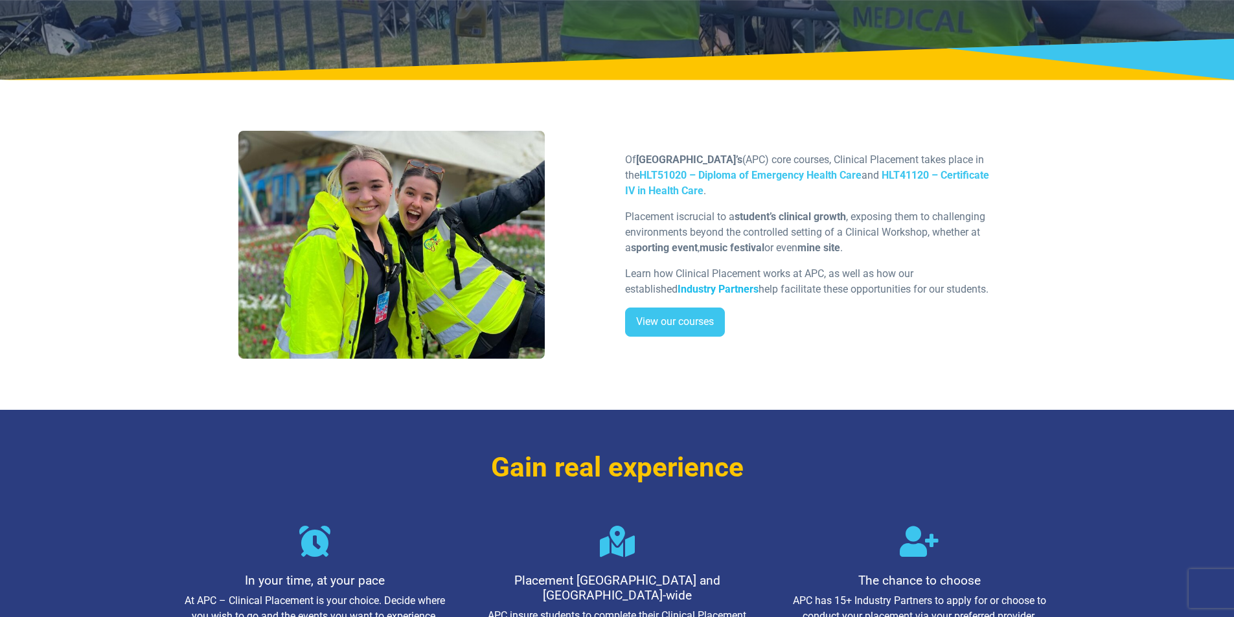
click at [677, 288] on strong "Industry Partners" at bounding box center [717, 289] width 81 height 12
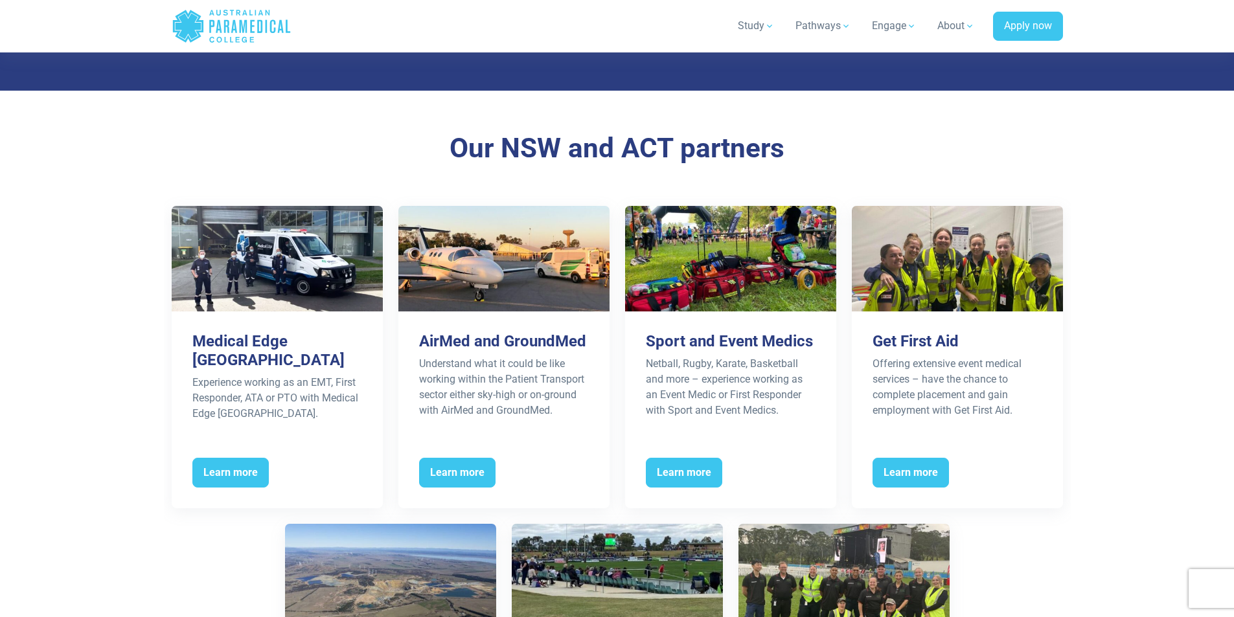
scroll to position [1166, 0]
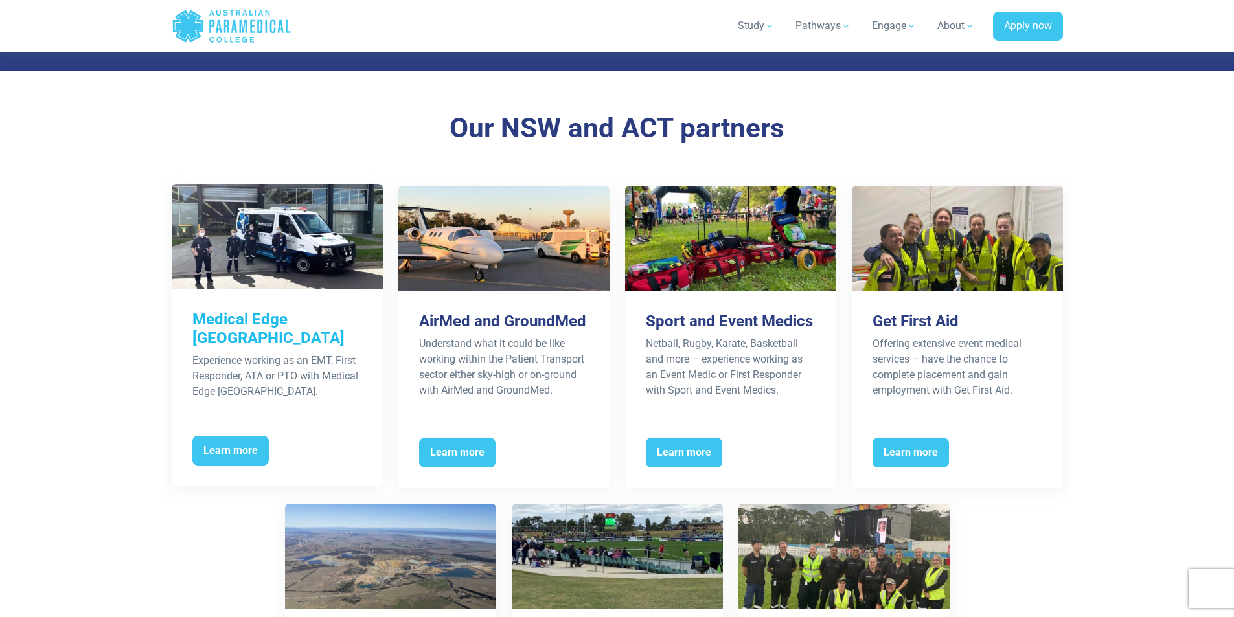
click at [260, 317] on h3 "Medical Edge [GEOGRAPHIC_DATA]" at bounding box center [277, 329] width 170 height 38
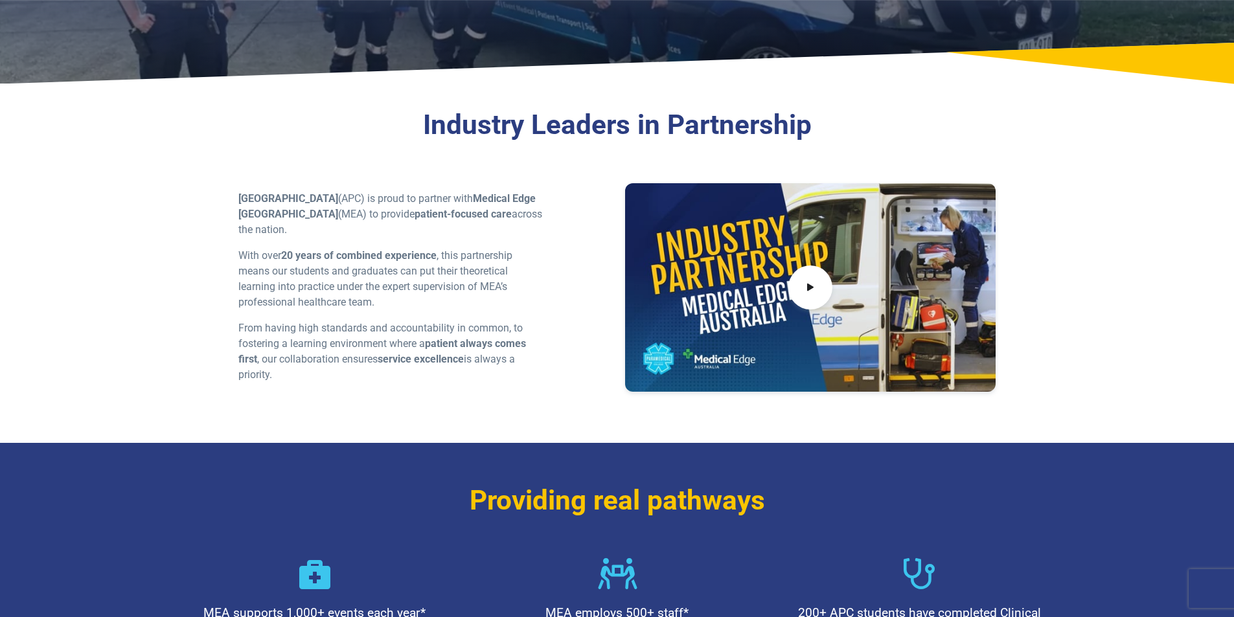
scroll to position [259, 0]
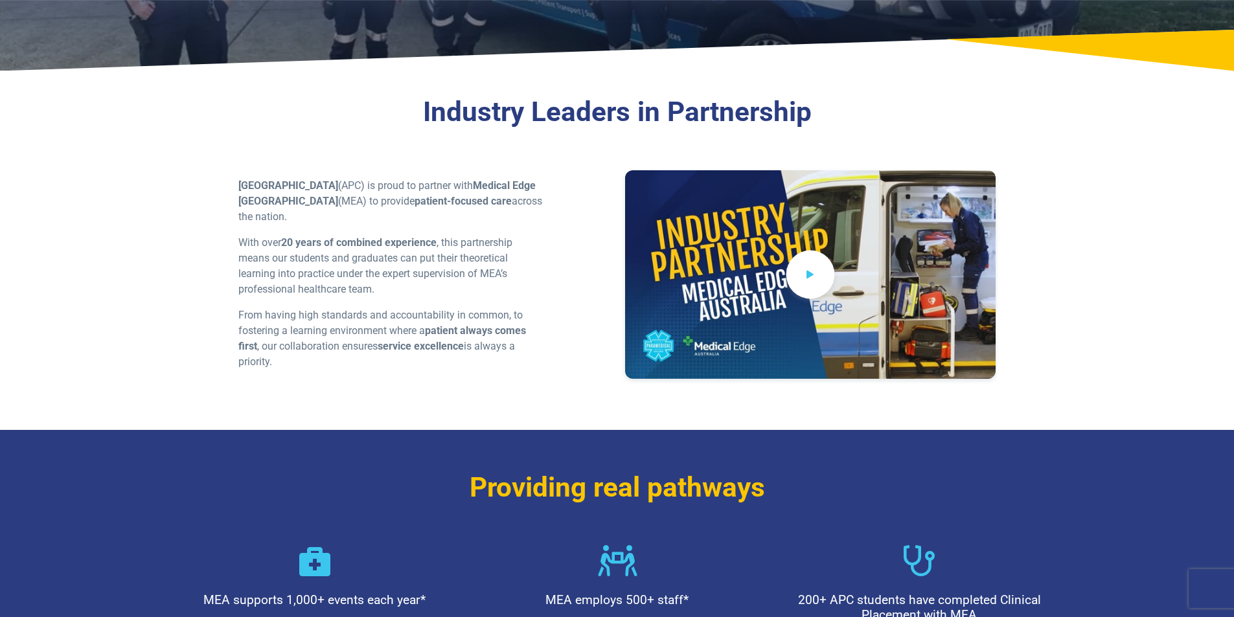
click at [814, 277] on icon at bounding box center [810, 274] width 14 height 21
drag, startPoint x: 1097, startPoint y: 373, endPoint x: 1196, endPoint y: 392, distance: 100.2
click at [1196, 392] on section "Industry Leaders in Partnership Australian Paramedical College (APC) is proud t…" at bounding box center [617, 255] width 1234 height 350
drag, startPoint x: 1196, startPoint y: 392, endPoint x: 1105, endPoint y: 516, distance: 153.4
click at [1105, 516] on section "Providing real pathways MEA supports 1,000+ events each year* MEA employs 500+ …" at bounding box center [617, 550] width 1234 height 240
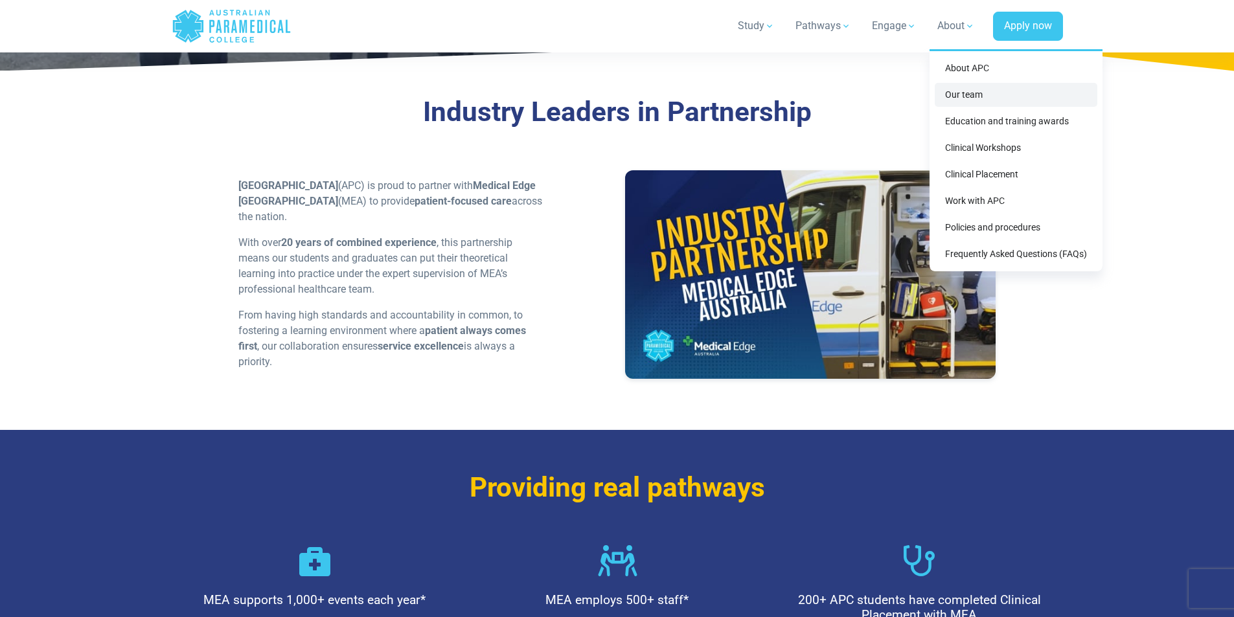
click at [978, 99] on link "Our team" at bounding box center [1016, 95] width 163 height 24
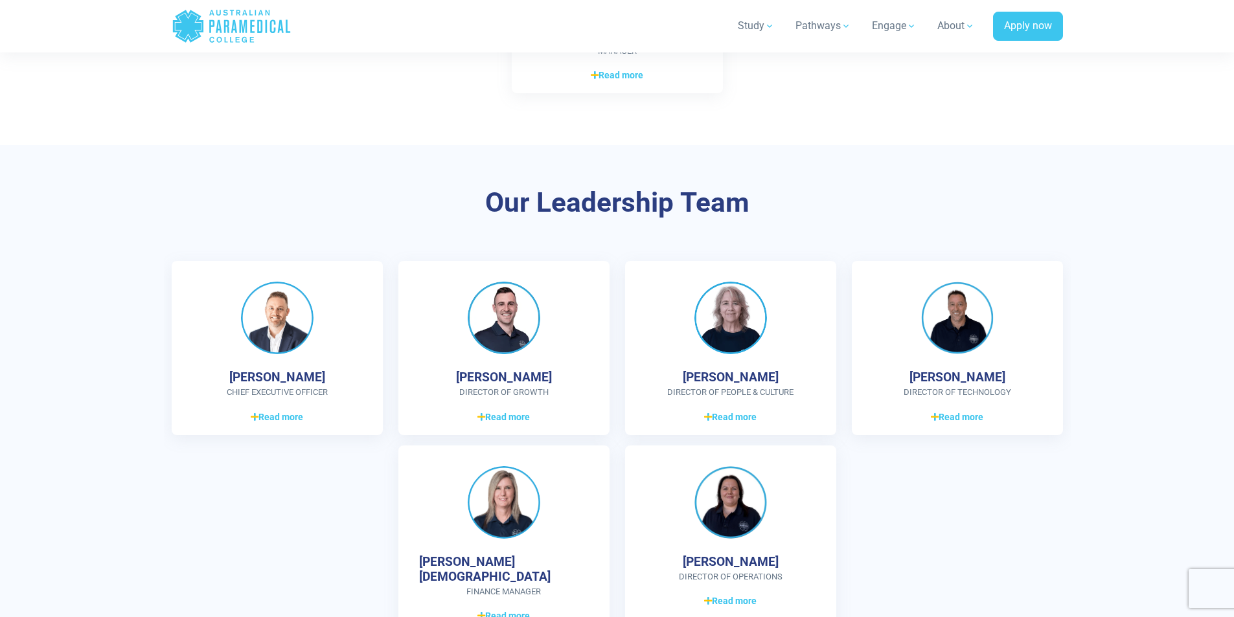
scroll to position [3303, 0]
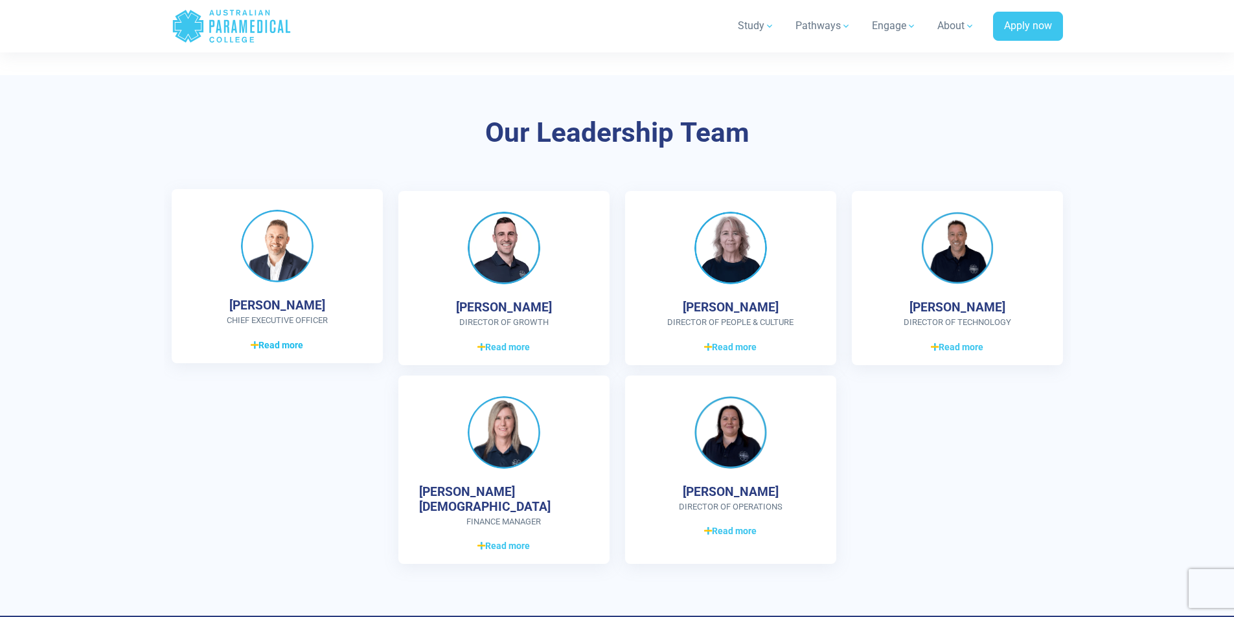
click at [261, 351] on span "Read more" at bounding box center [277, 346] width 52 height 14
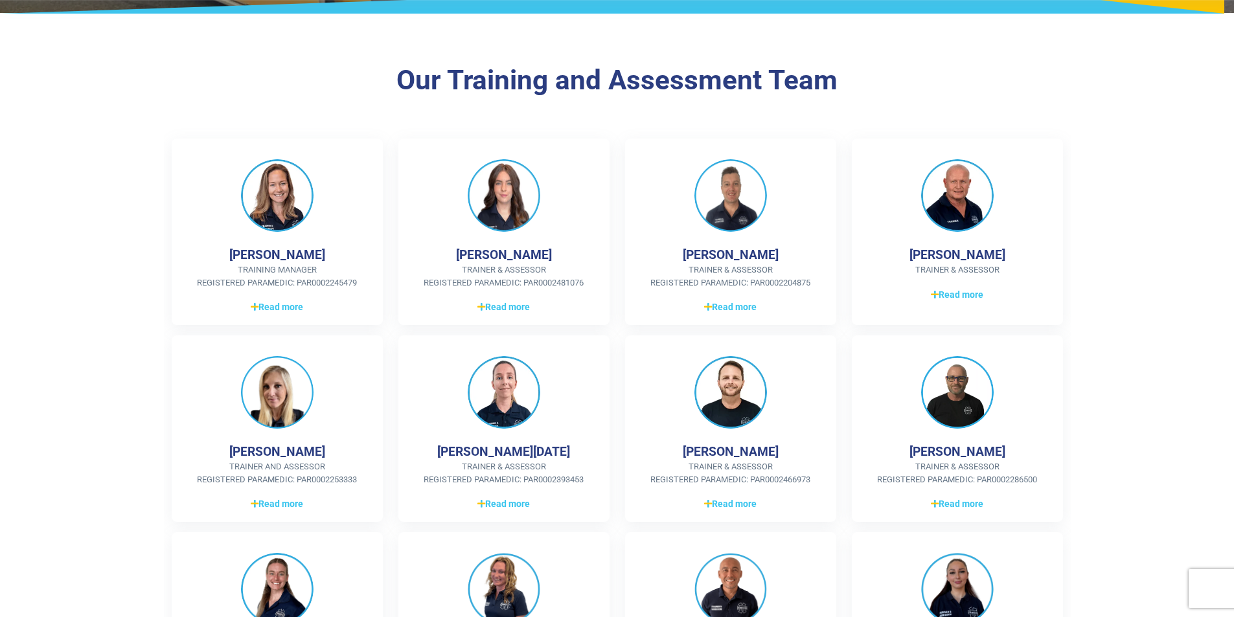
scroll to position [251, 0]
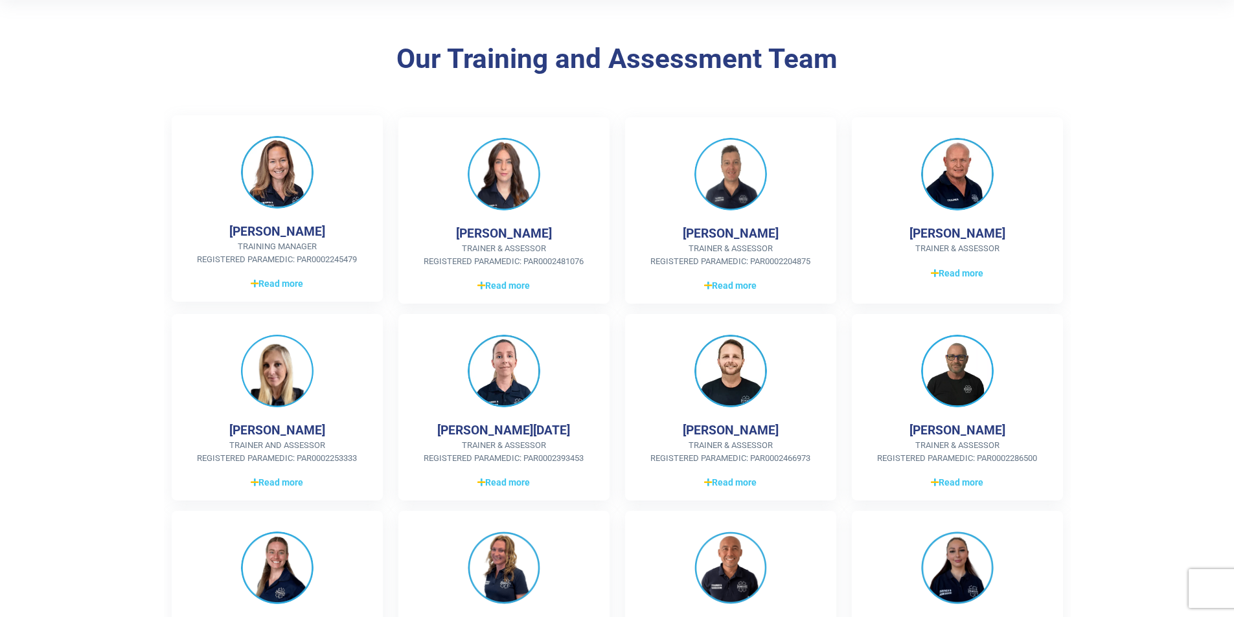
click at [274, 229] on h4 "[PERSON_NAME]" at bounding box center [277, 231] width 96 height 15
click at [277, 181] on img at bounding box center [277, 172] width 73 height 73
click at [267, 286] on span "Read more" at bounding box center [277, 284] width 52 height 14
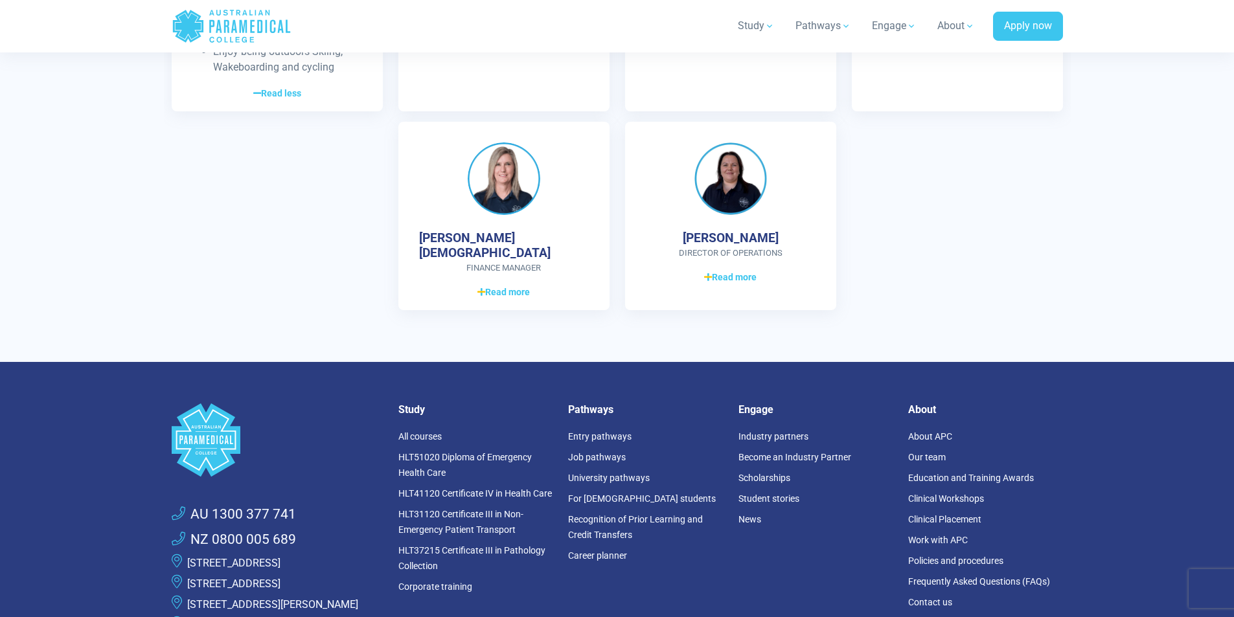
scroll to position [4127, 0]
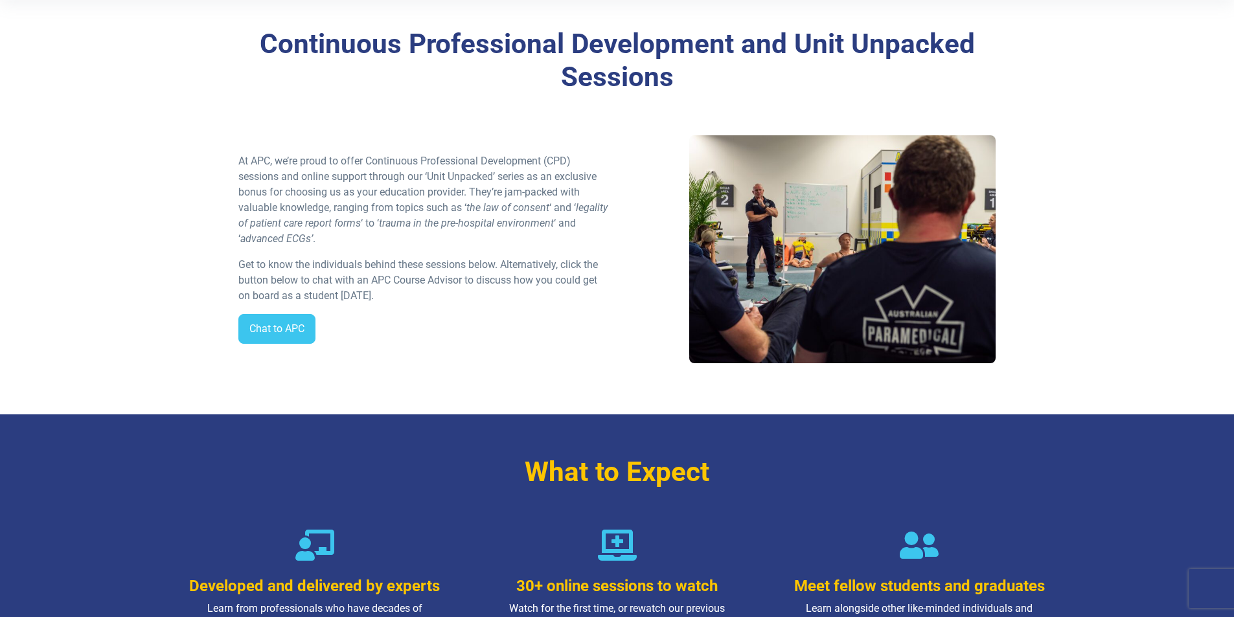
scroll to position [324, 0]
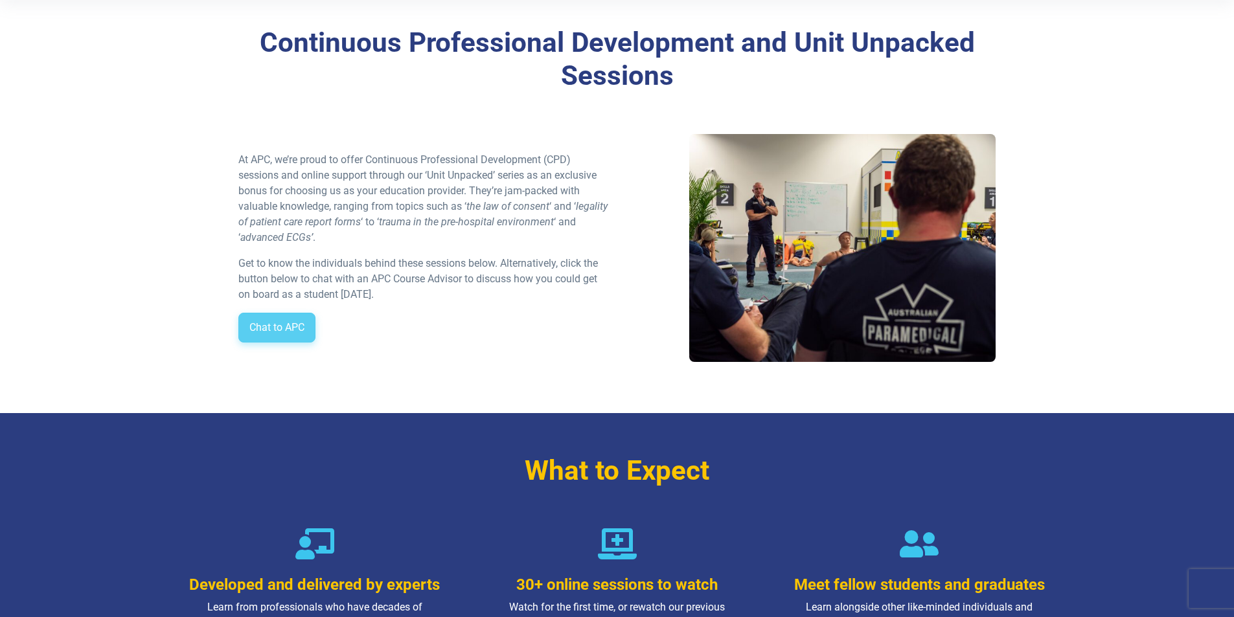
click at [265, 334] on link "Chat to APC" at bounding box center [276, 328] width 77 height 30
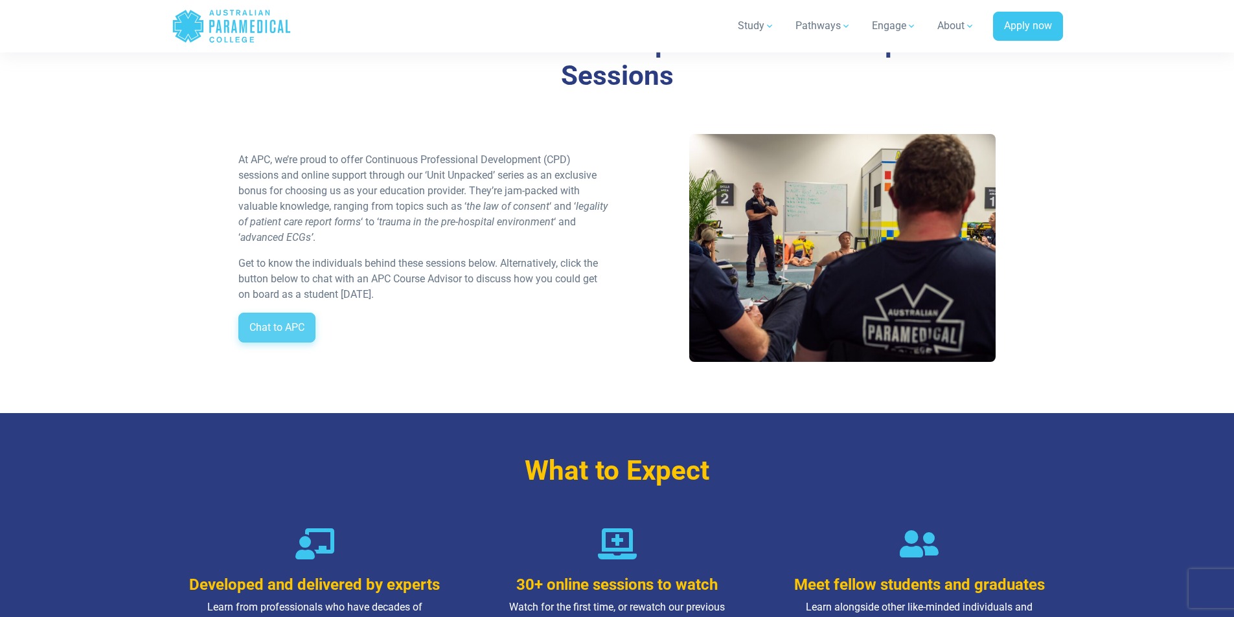
scroll to position [2903, 0]
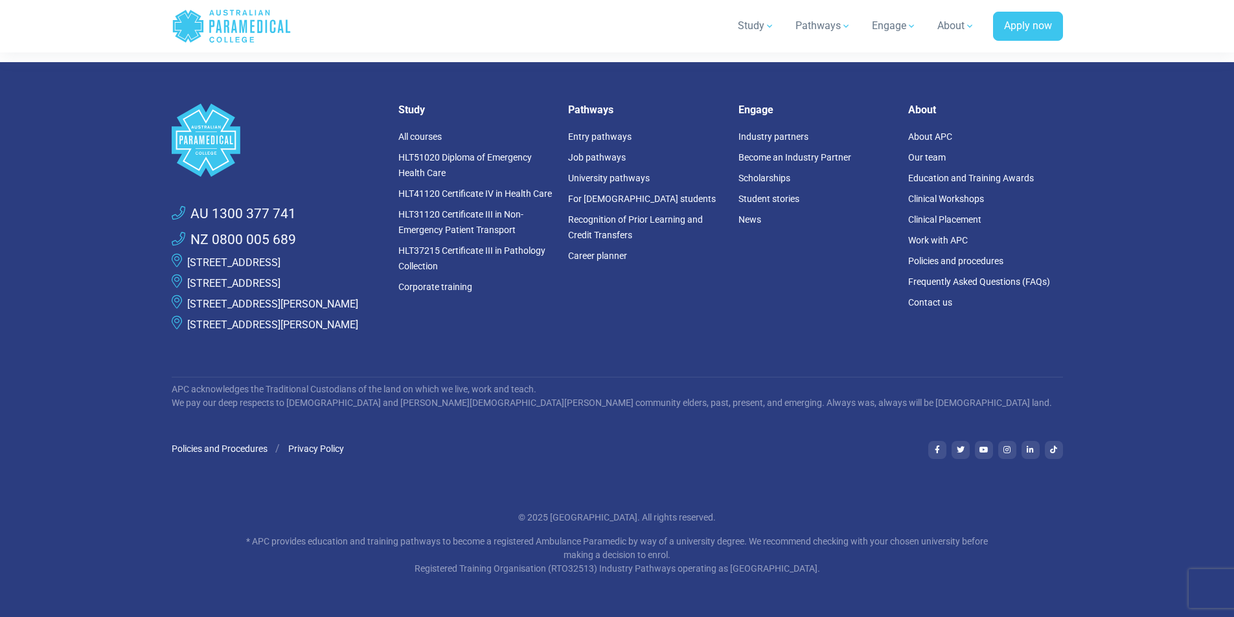
scroll to position [3703, 0]
